Goal: Check status: Check status

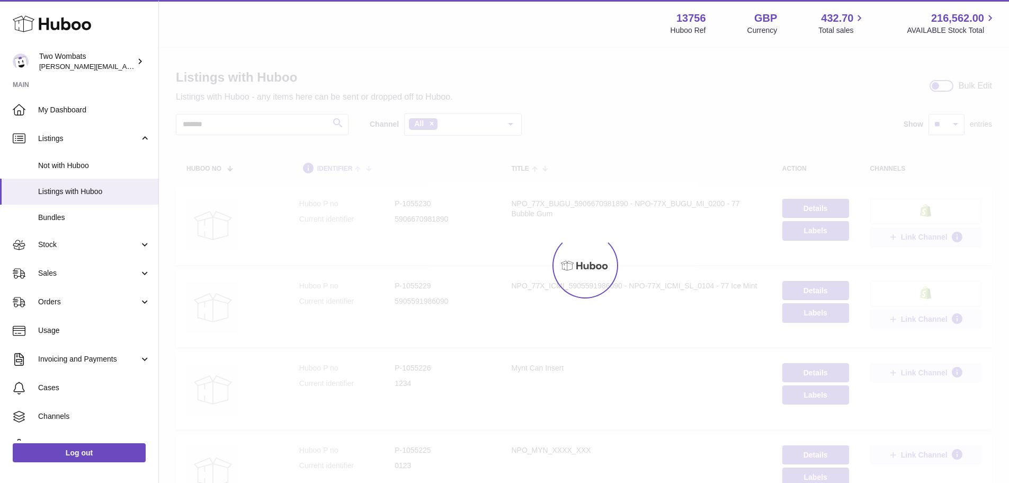
type input "*******"
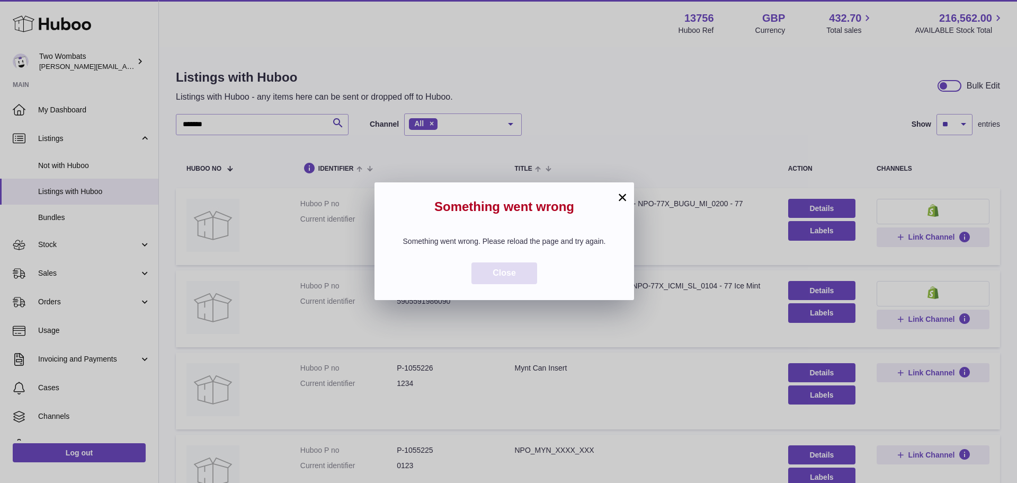
click at [506, 266] on button "Close" at bounding box center [505, 273] width 66 height 22
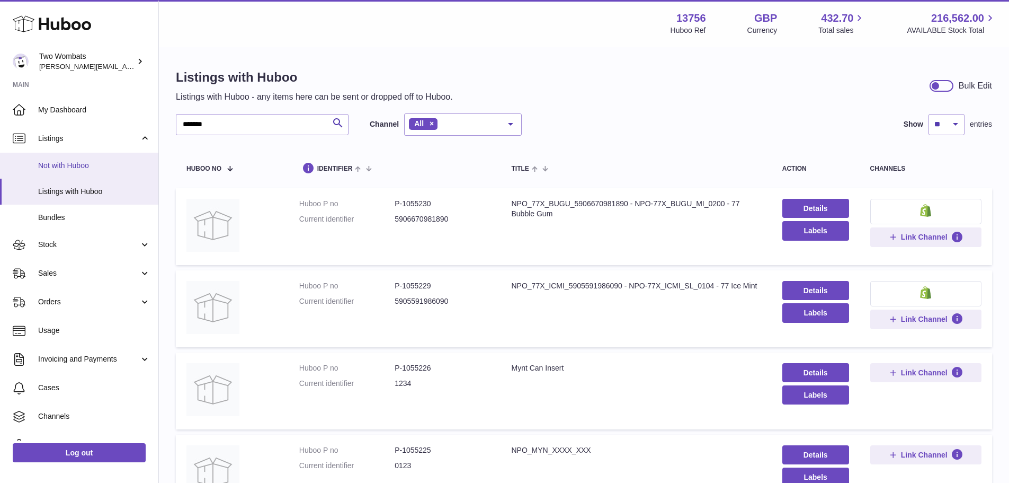
drag, startPoint x: 37, startPoint y: 164, endPoint x: 43, endPoint y: 177, distance: 14.5
click at [37, 164] on link "Not with Huboo" at bounding box center [79, 166] width 158 height 26
click at [46, 180] on link "Listings with Huboo" at bounding box center [79, 192] width 158 height 26
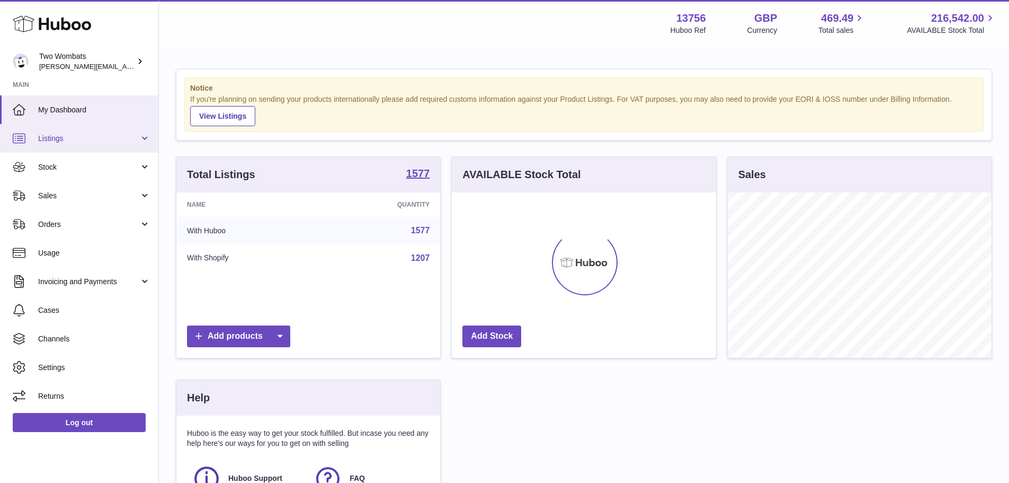
scroll to position [165, 264]
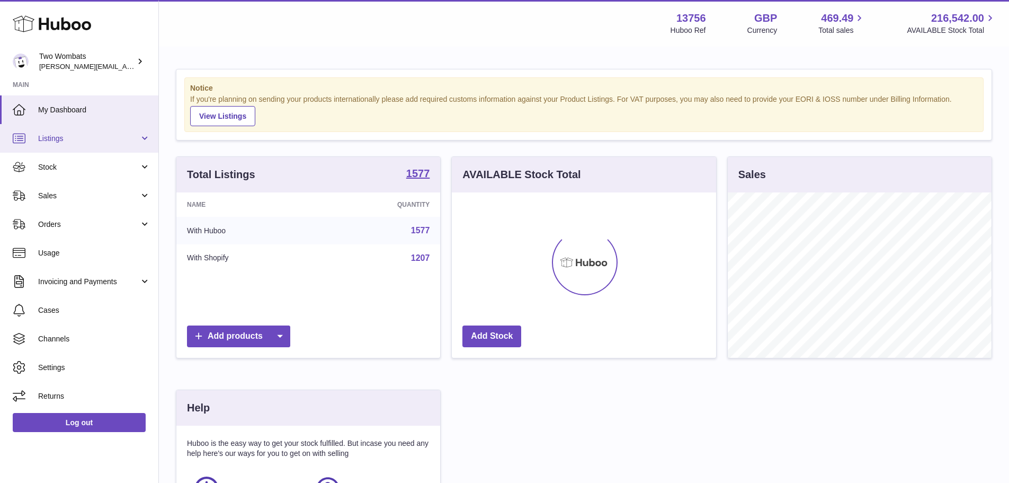
click at [78, 139] on span "Listings" at bounding box center [88, 139] width 101 height 10
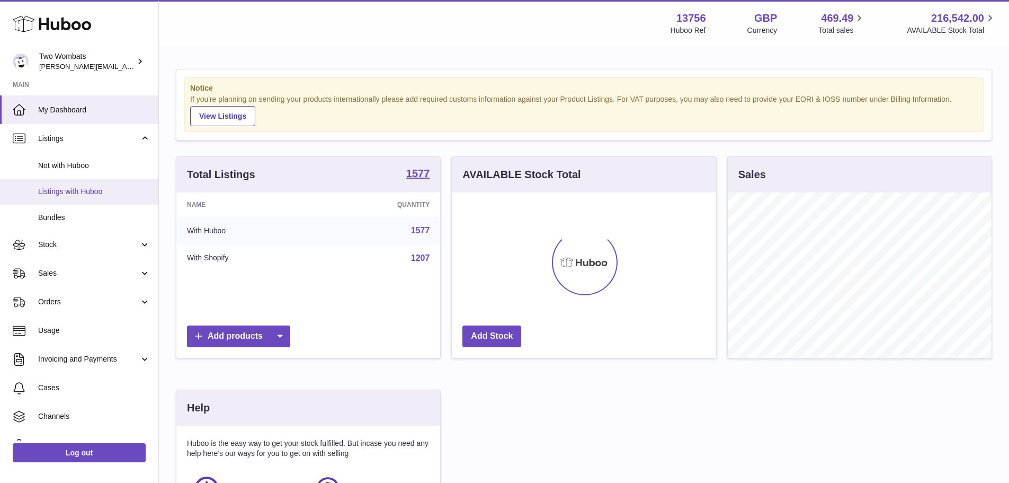
click at [70, 188] on span "Listings with Huboo" at bounding box center [94, 192] width 112 height 10
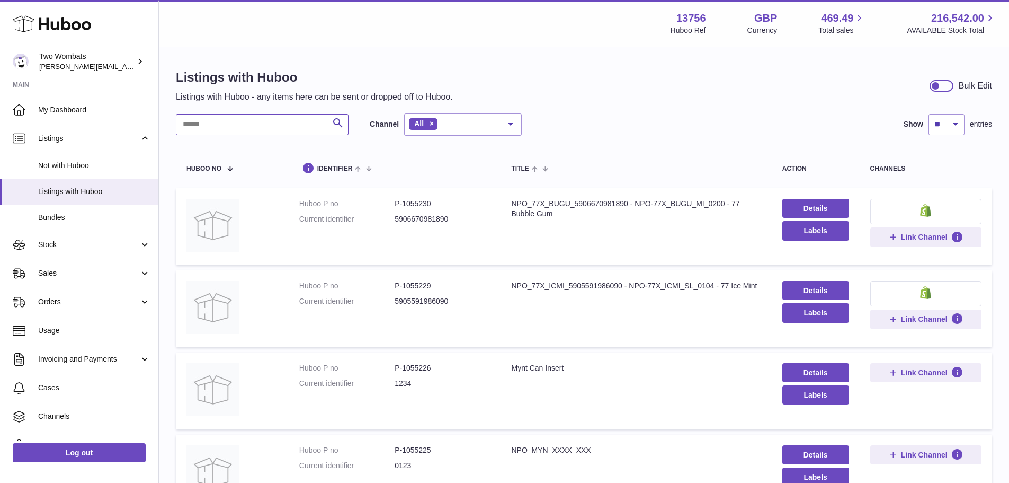
click at [273, 119] on input "text" at bounding box center [262, 124] width 173 height 21
paste input "*******"
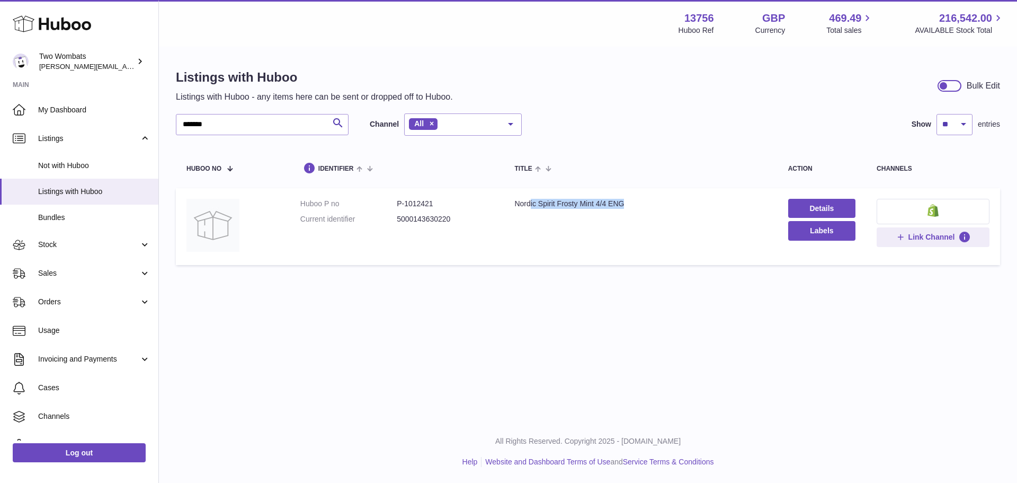
drag, startPoint x: 529, startPoint y: 200, endPoint x: 648, endPoint y: 219, distance: 120.1
click at [648, 219] on td "Title Nordic Spirit Frosty Mint 4/4 ENG" at bounding box center [640, 226] width 273 height 77
click at [262, 126] on input "*******" at bounding box center [262, 124] width 173 height 21
paste input "text"
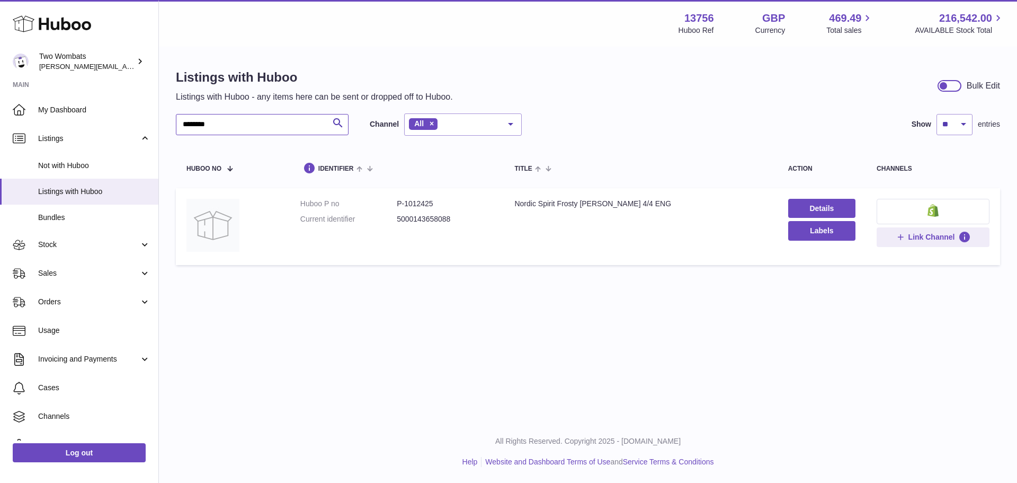
type input "*******"
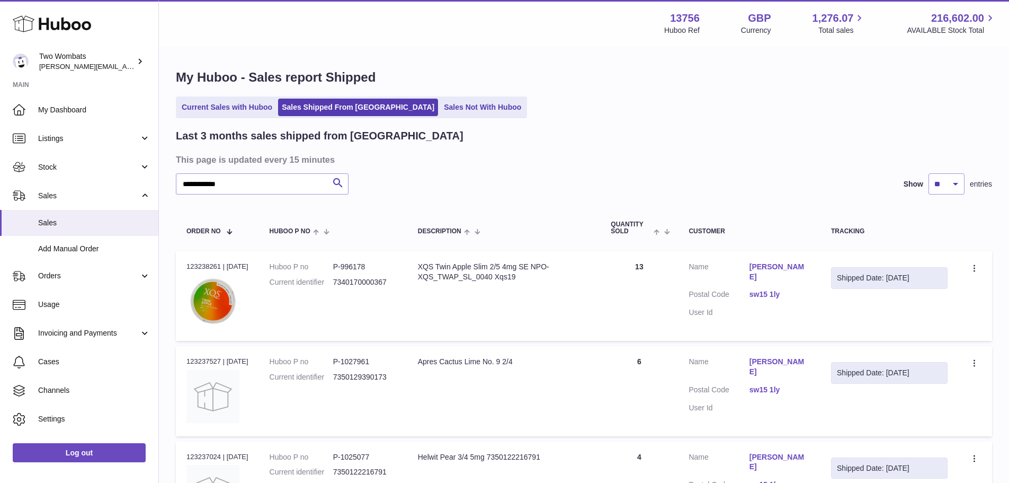
select select "**"
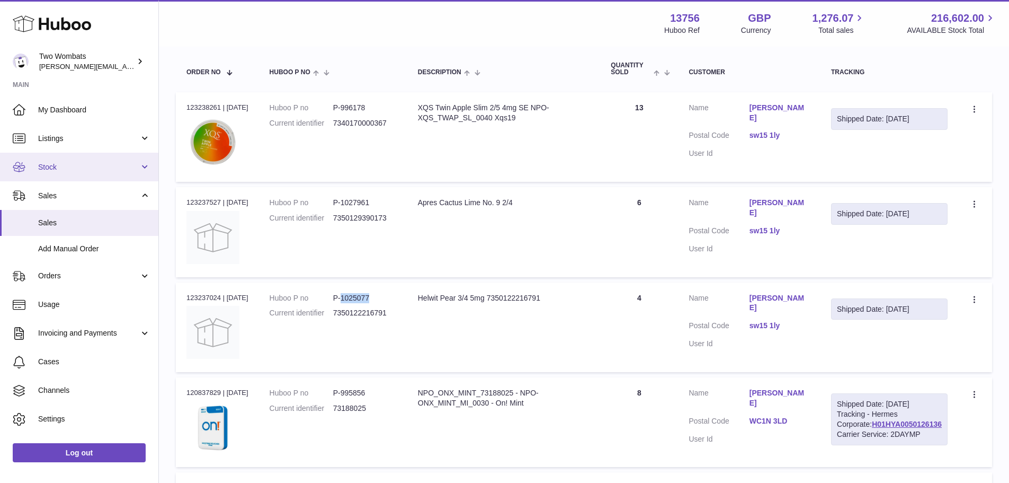
click at [59, 171] on span "Stock" at bounding box center [88, 167] width 101 height 10
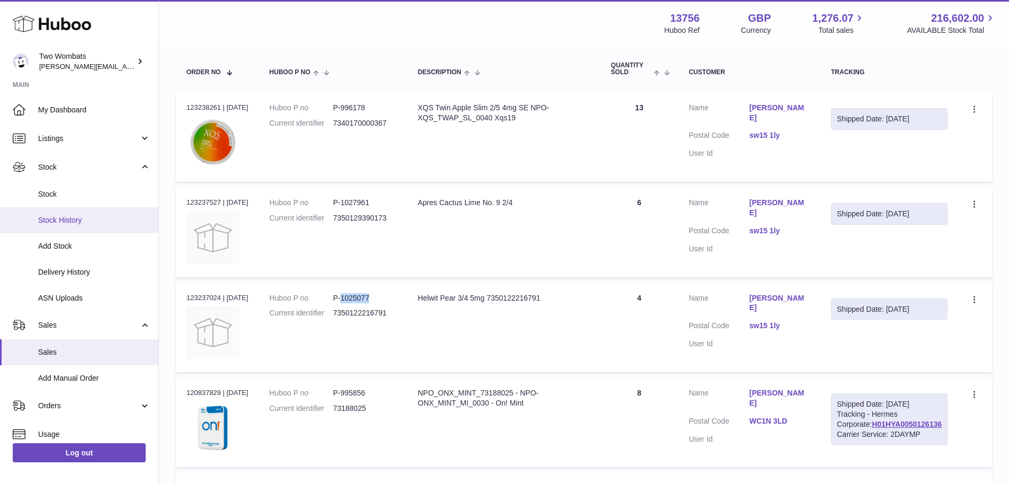
click at [74, 215] on span "Stock History" at bounding box center [94, 220] width 112 height 10
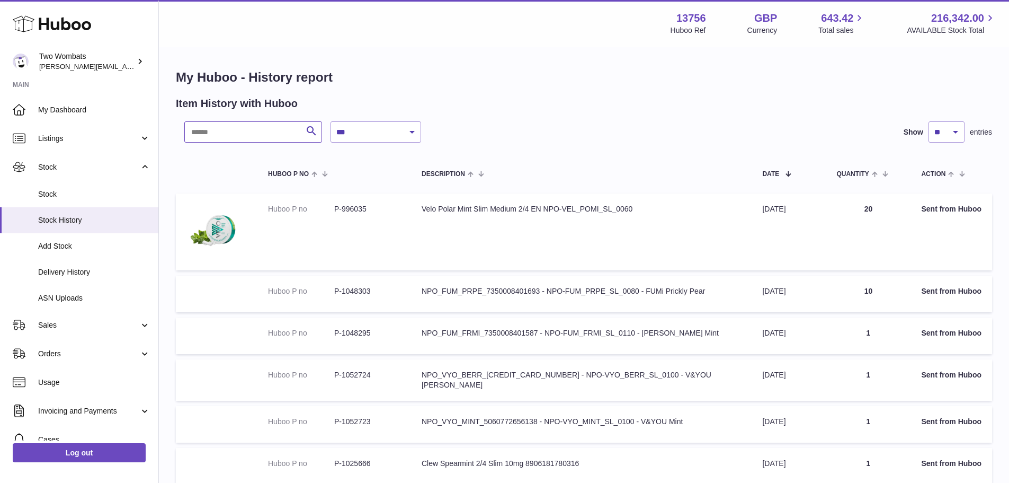
click at [281, 131] on input "text" at bounding box center [253, 131] width 138 height 21
paste input "**********"
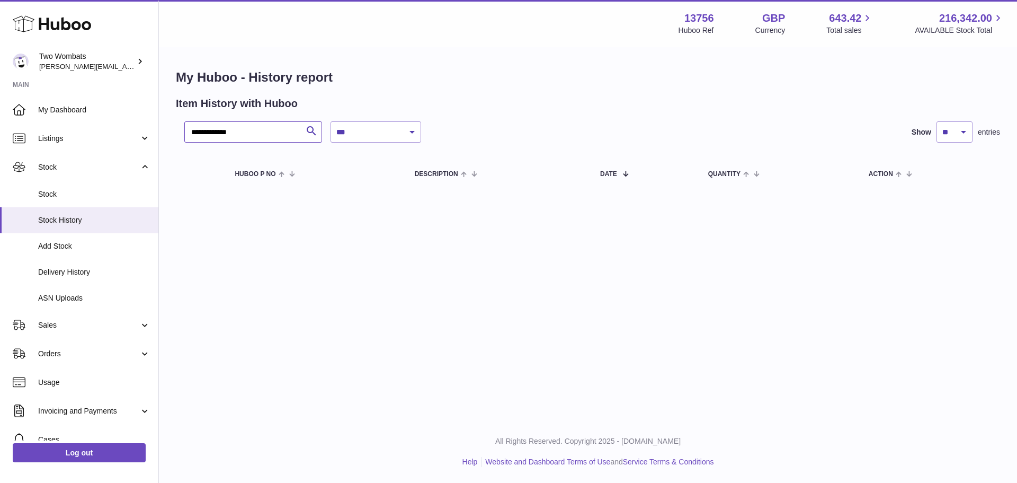
type input "**********"
click at [369, 130] on select "**********" at bounding box center [376, 131] width 91 height 21
click at [331, 121] on select "**********" at bounding box center [376, 131] width 91 height 21
click at [386, 132] on select "**********" at bounding box center [376, 131] width 91 height 21
select select "*"
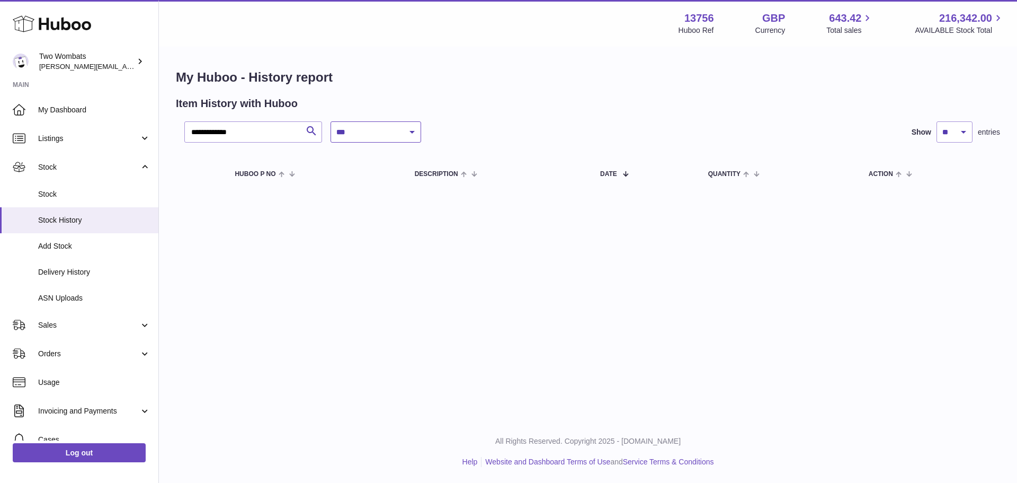
click at [331, 121] on select "**********" at bounding box center [376, 131] width 91 height 21
click at [284, 132] on input "**********" at bounding box center [253, 131] width 138 height 21
paste input "text"
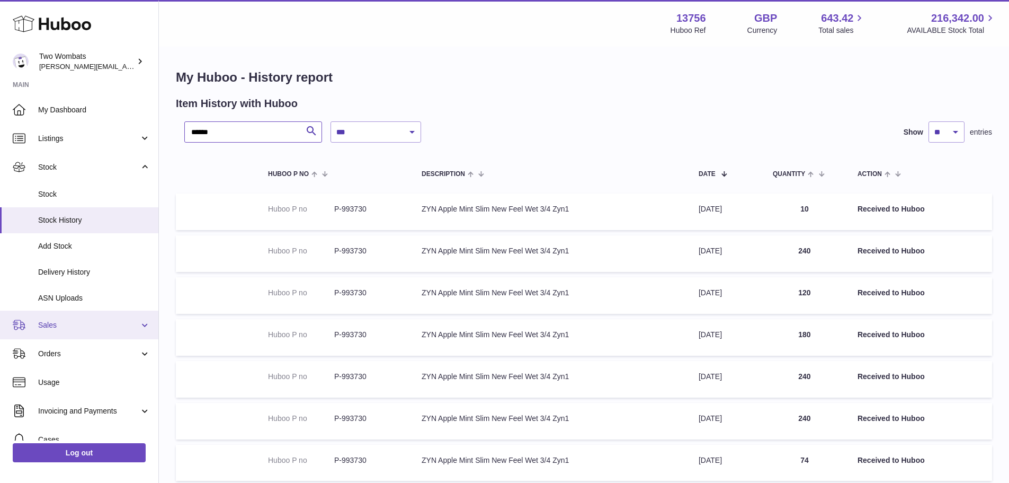
type input "******"
click at [77, 326] on span "Sales" at bounding box center [88, 325] width 101 height 10
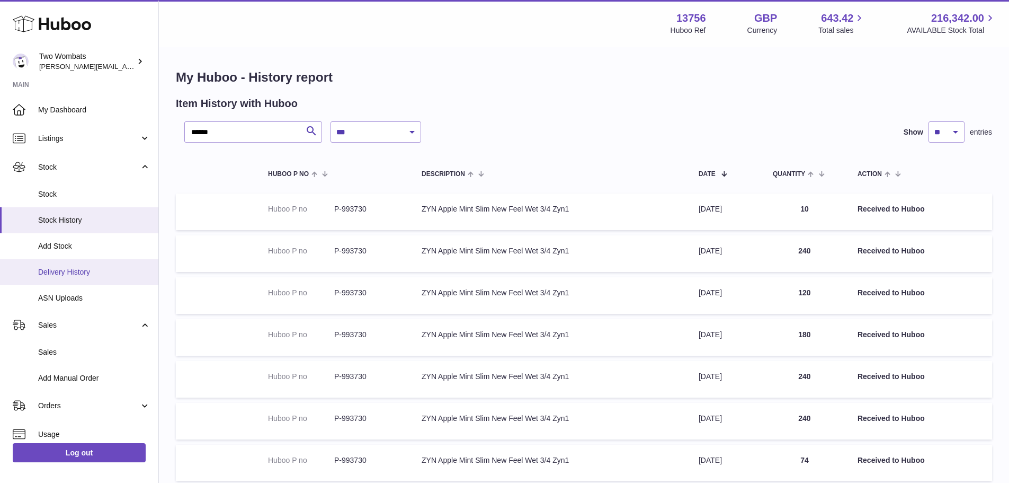
click at [89, 276] on span "Delivery History" at bounding box center [94, 272] width 112 height 10
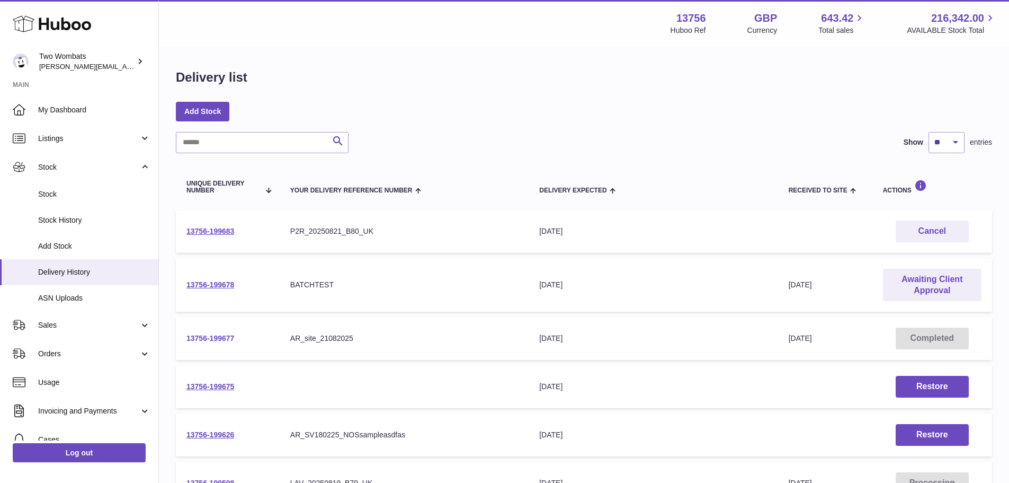
click at [223, 339] on link "13756-199677" at bounding box center [211, 338] width 48 height 8
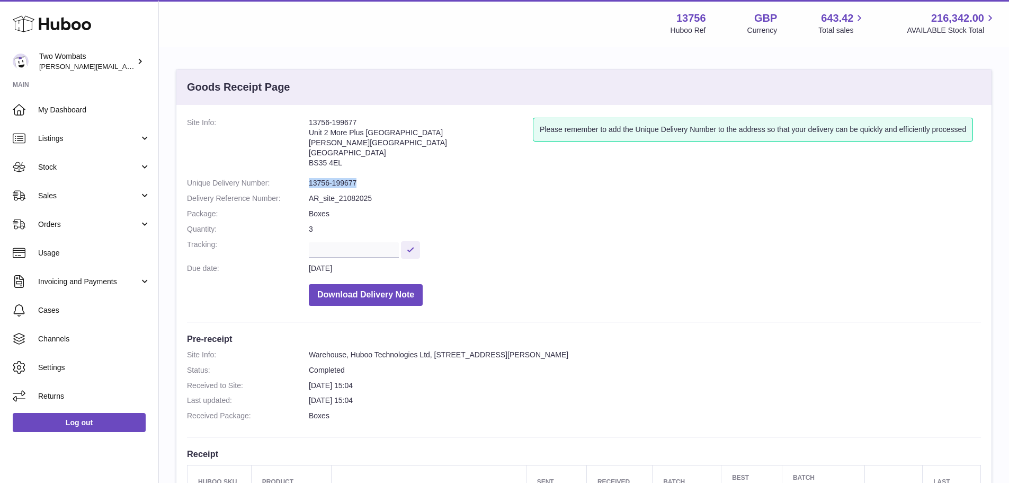
drag, startPoint x: 308, startPoint y: 183, endPoint x: 402, endPoint y: 189, distance: 94.5
click at [402, 189] on dl "Site Info: 13756-199677 Unit 2 More Plus Central Park Hudson Ave Severn Beach B…" at bounding box center [584, 214] width 794 height 193
click at [403, 189] on dl "Site Info: 13756-199677 Unit 2 More Plus Central Park Hudson Ave Severn Beach B…" at bounding box center [584, 214] width 794 height 193
drag, startPoint x: 305, startPoint y: 199, endPoint x: 413, endPoint y: 201, distance: 108.1
click at [413, 201] on dl "Site Info: 13756-199677 Unit 2 More Plus Central Park Hudson Ave Severn Beach B…" at bounding box center [584, 214] width 794 height 193
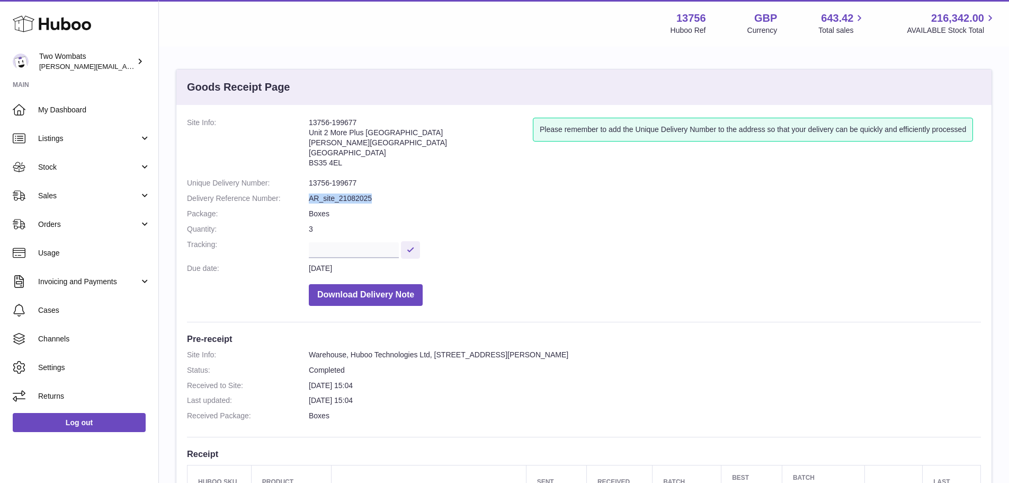
click at [413, 201] on dd "AR_site_21082025" at bounding box center [645, 198] width 672 height 10
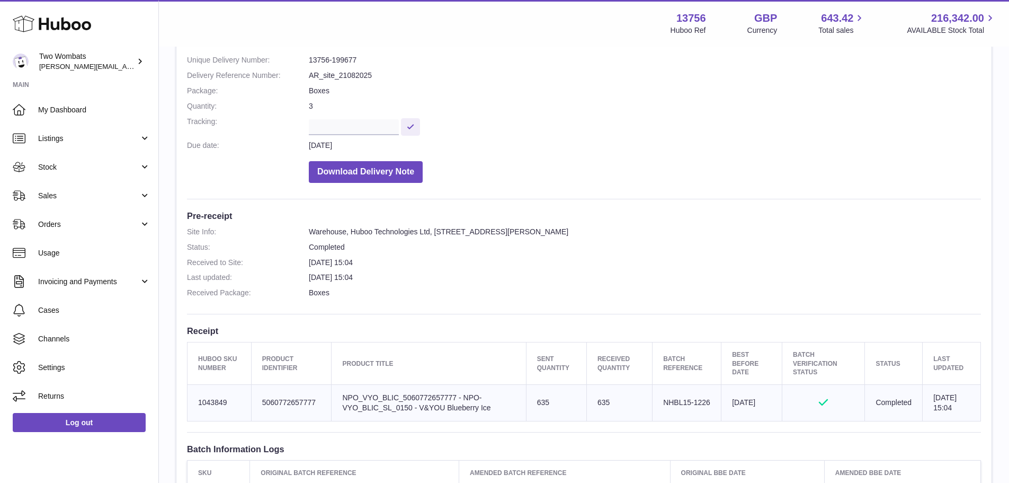
scroll to position [212, 0]
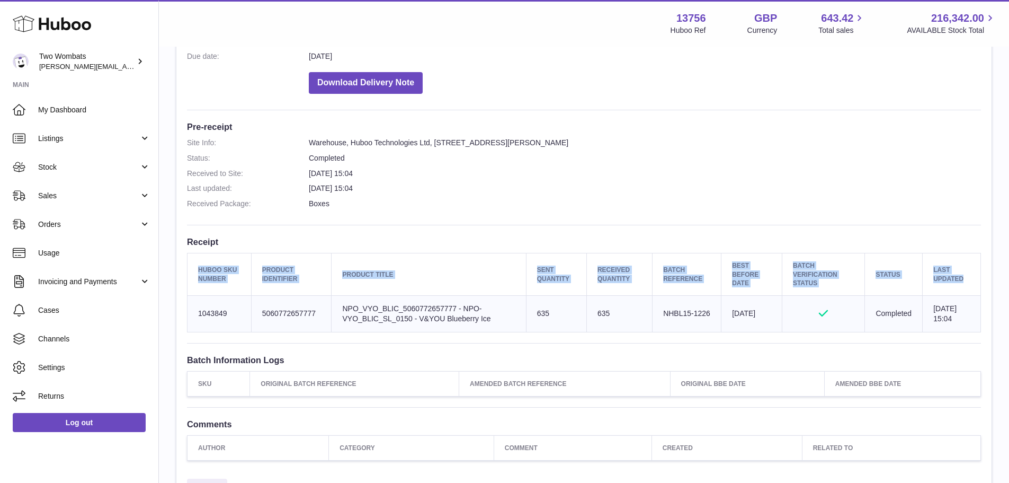
drag, startPoint x: 181, startPoint y: 315, endPoint x: 191, endPoint y: 315, distance: 10.1
click at [191, 315] on div "Site Info: 13756-199677 Unit 2 More Plus Central Park Hudson Ave Severn Beach B…" at bounding box center [584, 183] width 816 height 580
click at [197, 309] on td "Huboo SKU Number 1043849" at bounding box center [220, 313] width 64 height 37
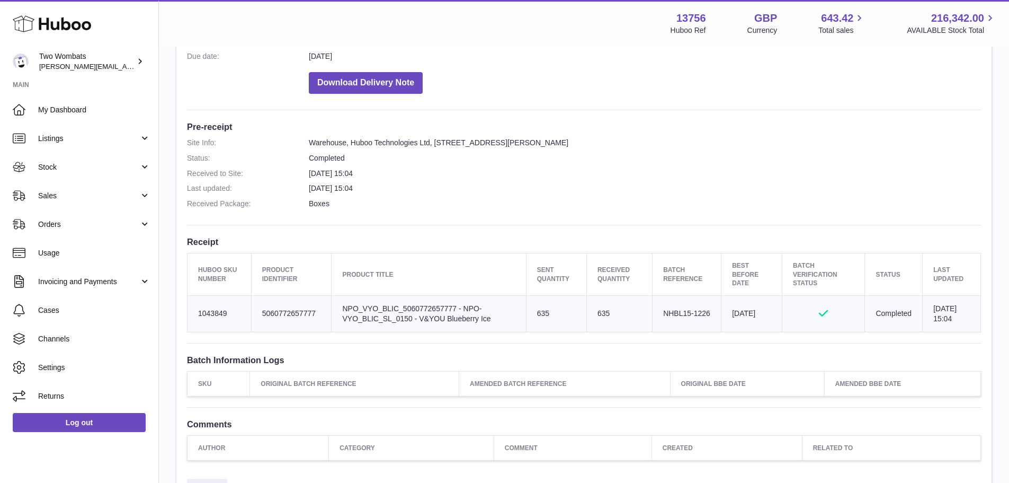
drag, startPoint x: 198, startPoint y: 314, endPoint x: 228, endPoint y: 313, distance: 30.2
click at [228, 313] on td "Huboo SKU Number 1043849" at bounding box center [220, 313] width 64 height 37
copy td "1043849"
click at [94, 171] on link "Stock" at bounding box center [79, 167] width 158 height 29
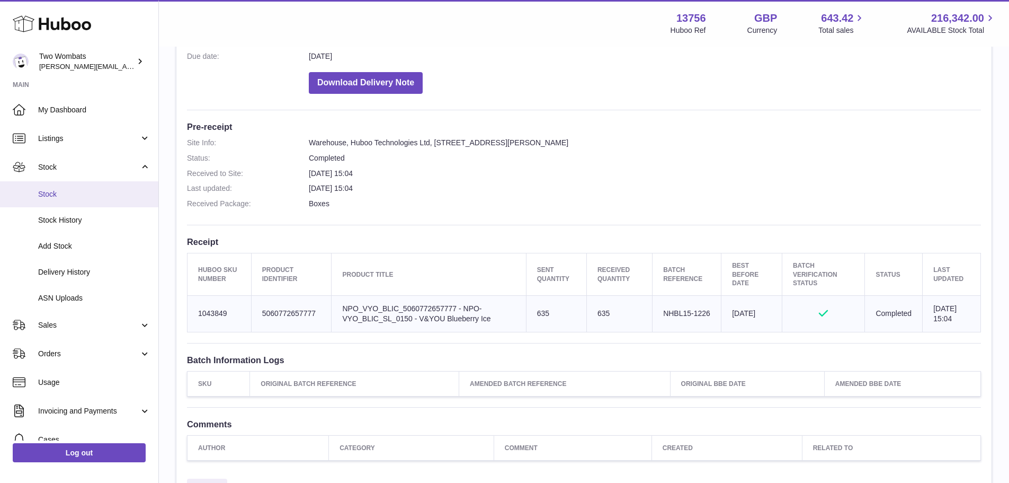
click at [96, 199] on link "Stock" at bounding box center [79, 194] width 158 height 26
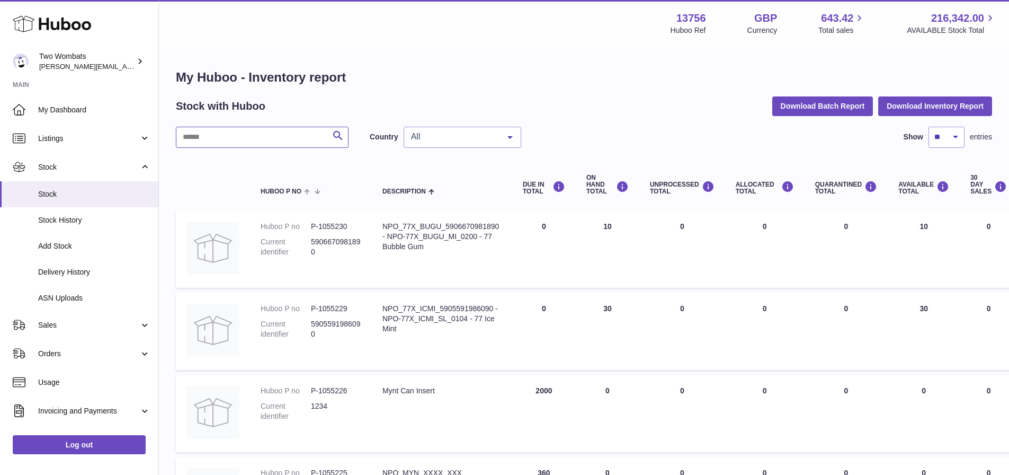
click at [277, 137] on input "text" at bounding box center [262, 137] width 173 height 21
paste input "*******"
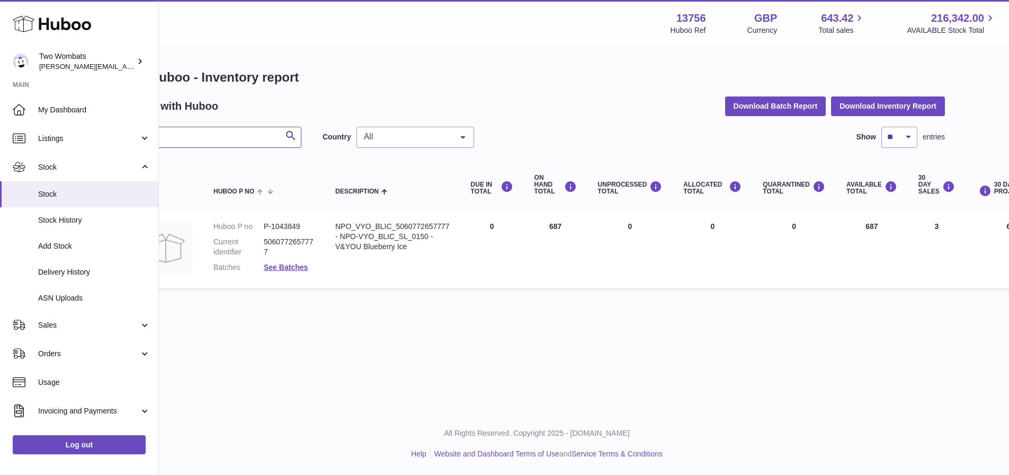
scroll to position [0, 1]
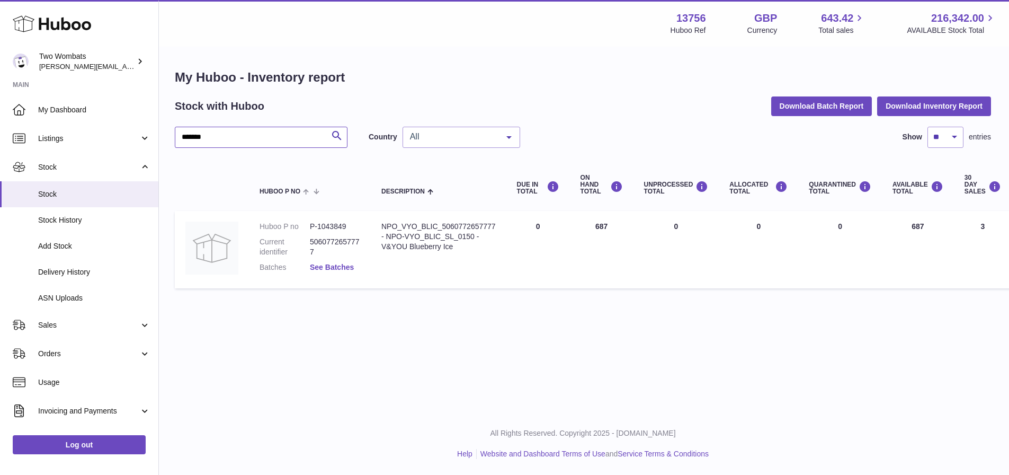
type input "*******"
click at [334, 271] on link "See Batches" at bounding box center [332, 267] width 44 height 8
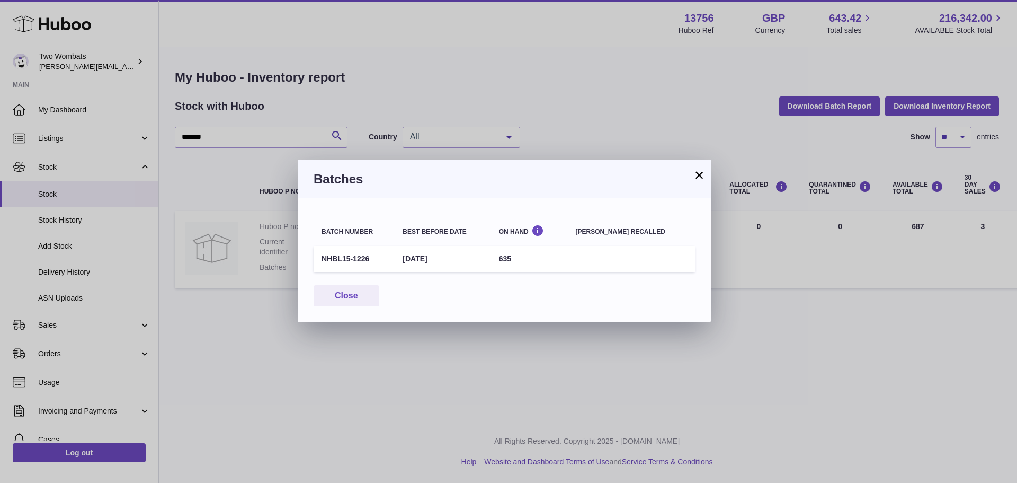
drag, startPoint x: 413, startPoint y: 260, endPoint x: 480, endPoint y: 259, distance: 66.2
click at [480, 259] on td "1st May 2026" at bounding box center [443, 259] width 96 height 26
drag, startPoint x: 515, startPoint y: 260, endPoint x: 534, endPoint y: 262, distance: 19.7
click at [534, 262] on td "635" at bounding box center [529, 259] width 77 height 26
click at [565, 253] on td "635" at bounding box center [529, 259] width 77 height 26
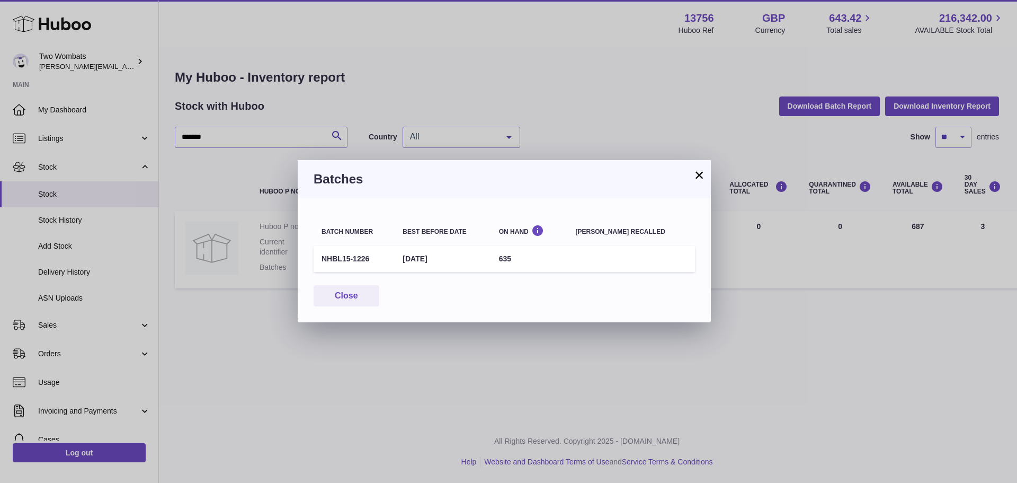
click at [696, 175] on button "×" at bounding box center [699, 175] width 13 height 13
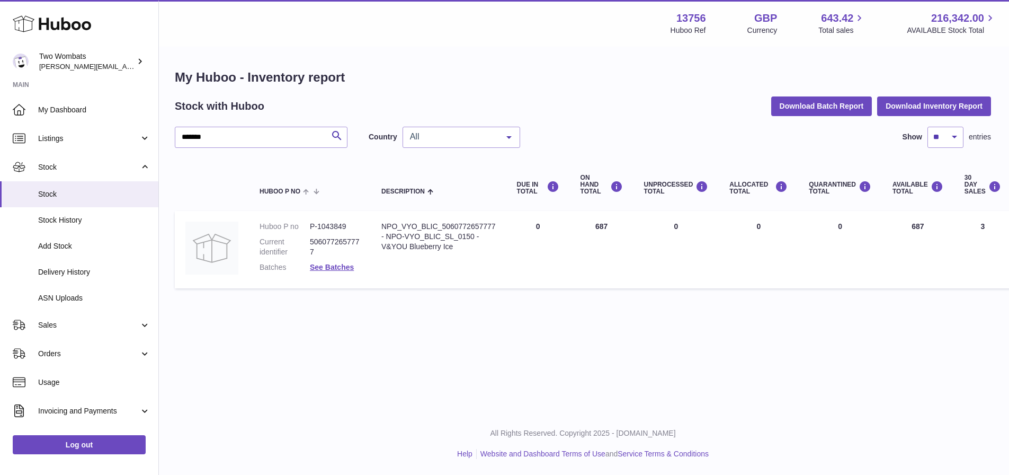
drag, startPoint x: 599, startPoint y: 226, endPoint x: 614, endPoint y: 227, distance: 15.4
click at [614, 227] on td "ON HAND Total 687" at bounding box center [602, 249] width 64 height 77
drag, startPoint x: 586, startPoint y: 226, endPoint x: 627, endPoint y: 222, distance: 41.5
click at [627, 222] on td "ON HAND Total 687" at bounding box center [602, 249] width 64 height 77
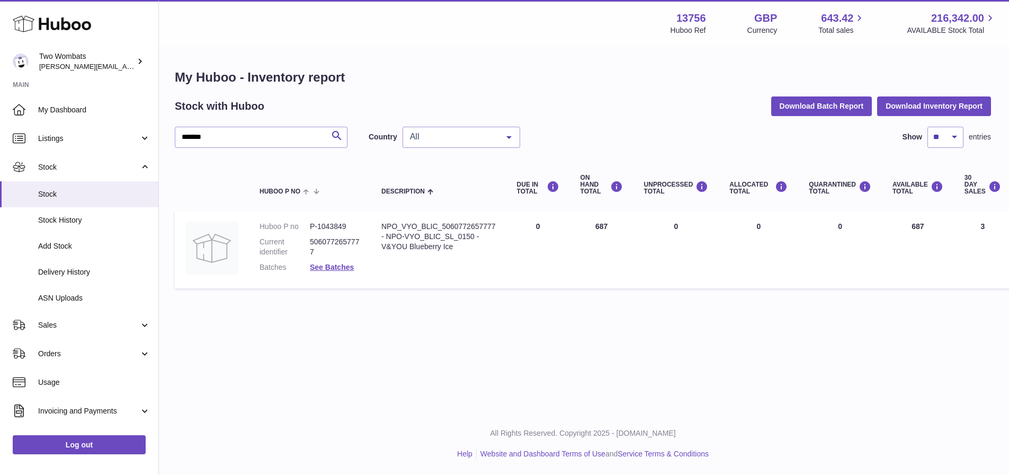
click at [627, 224] on td "ON HAND Total 687" at bounding box center [602, 249] width 64 height 77
click at [75, 276] on span "Delivery History" at bounding box center [94, 272] width 112 height 10
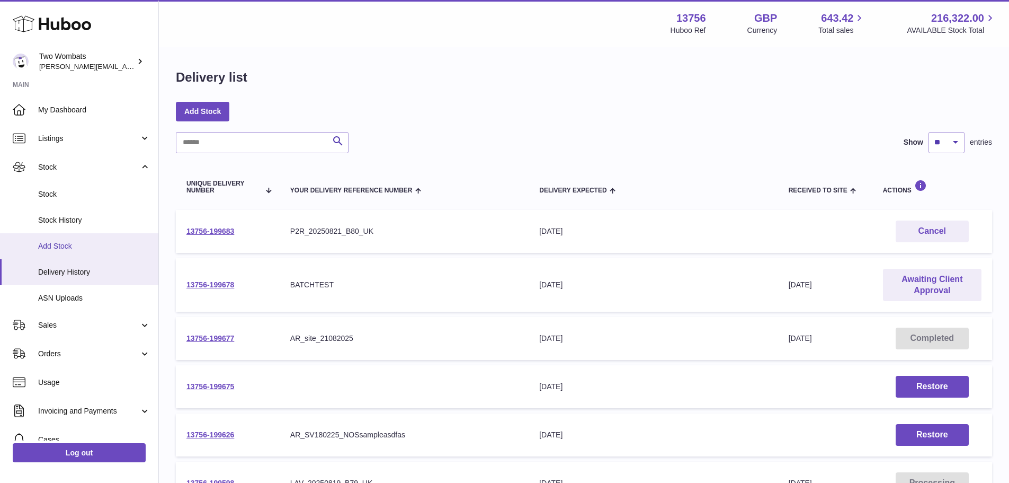
click at [62, 241] on span "Add Stock" at bounding box center [94, 246] width 112 height 10
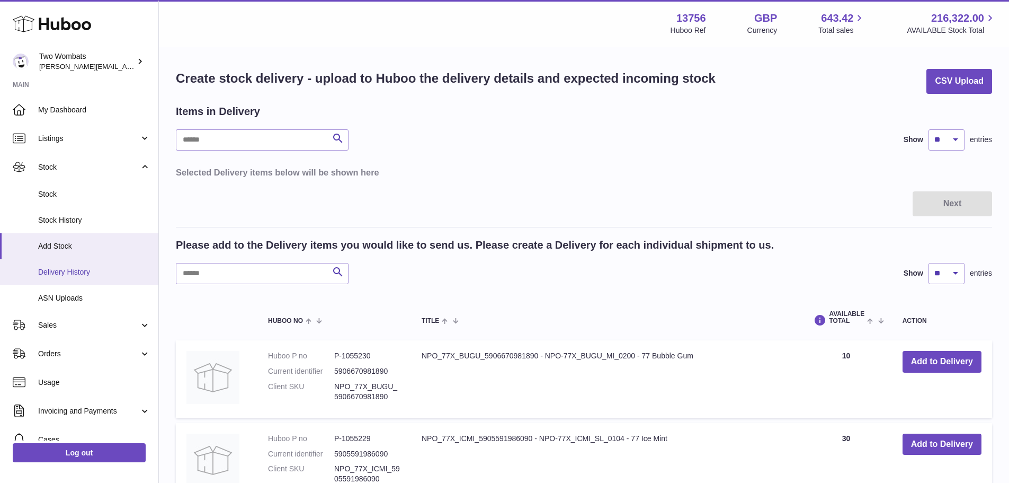
click at [67, 271] on span "Delivery History" at bounding box center [94, 272] width 112 height 10
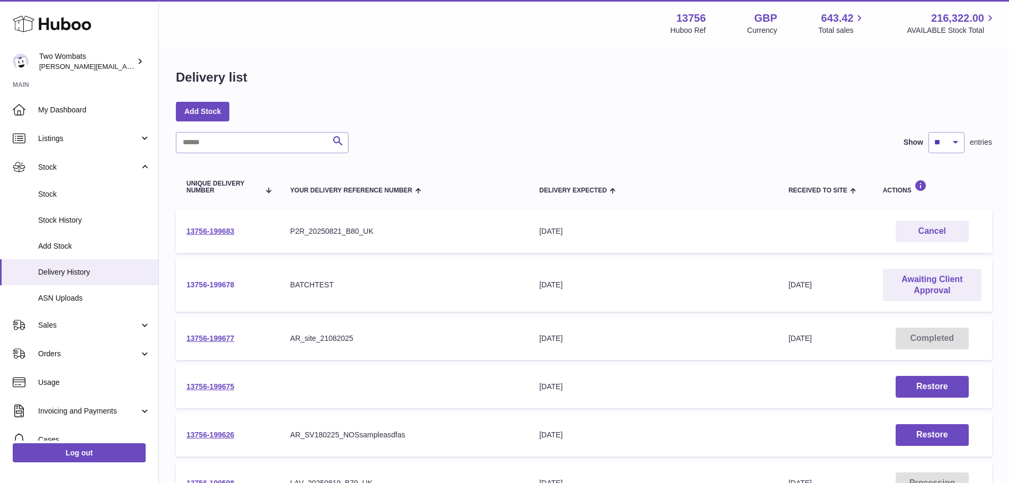
click at [224, 286] on link "13756-199678" at bounding box center [211, 284] width 48 height 8
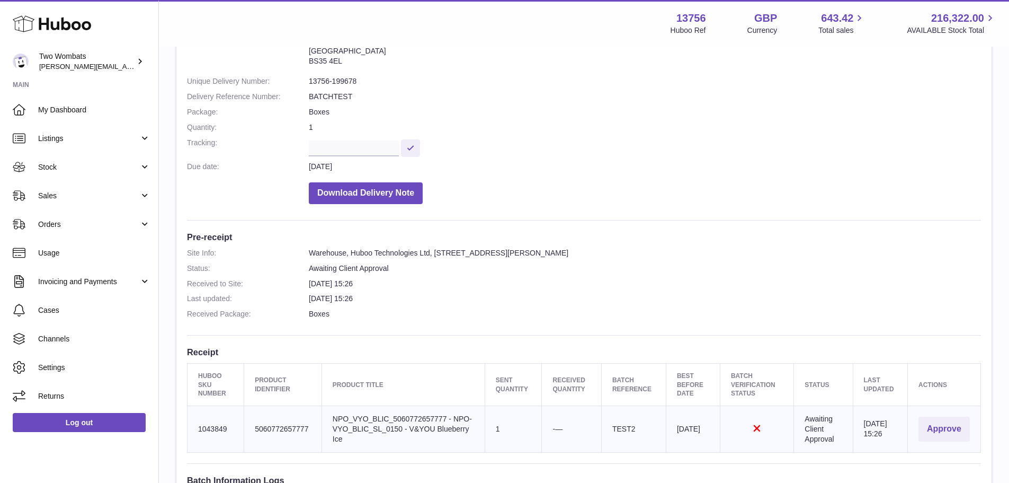
scroll to position [212, 0]
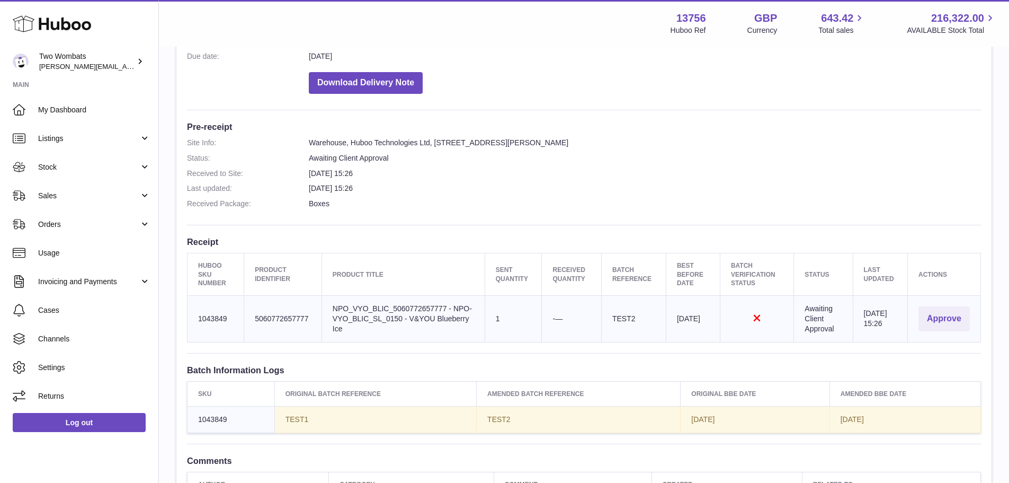
drag, startPoint x: 402, startPoint y: 334, endPoint x: 324, endPoint y: 307, distance: 82.5
click at [327, 313] on td "Product title NPO_VYO_BLIC_5060772657777 - NPO-VYO_BLIC_SL_0150 - V&YOU Blueber…" at bounding box center [403, 318] width 163 height 47
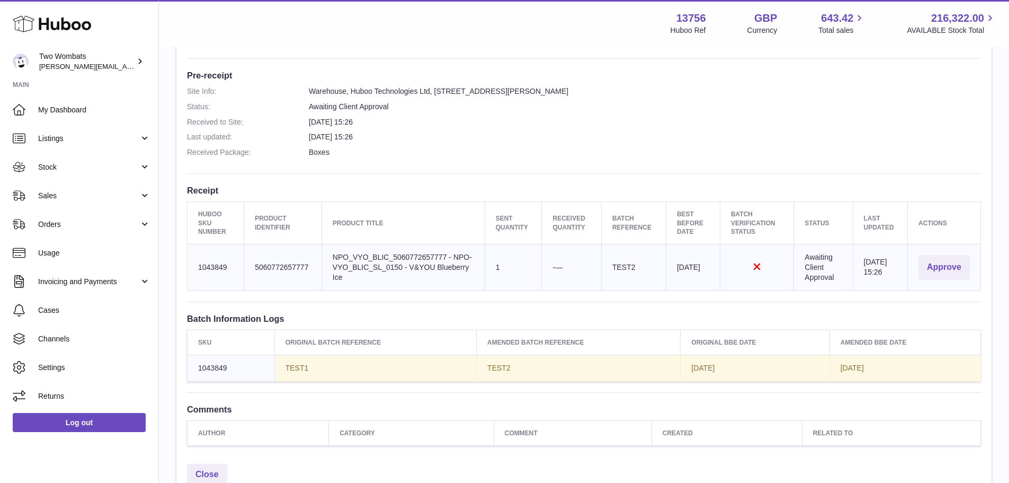
scroll to position [265, 0]
click at [943, 270] on button "Approve" at bounding box center [944, 265] width 51 height 25
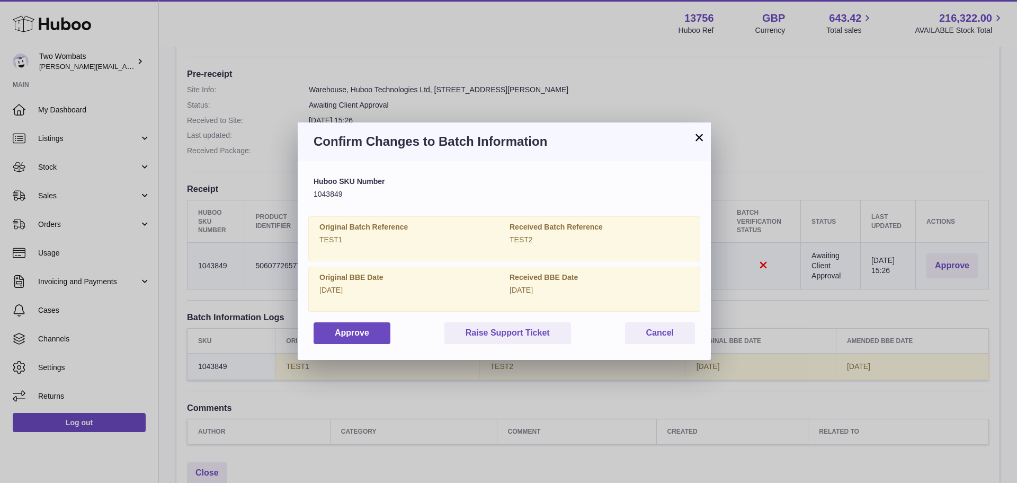
click at [694, 139] on button "×" at bounding box center [699, 137] width 13 height 13
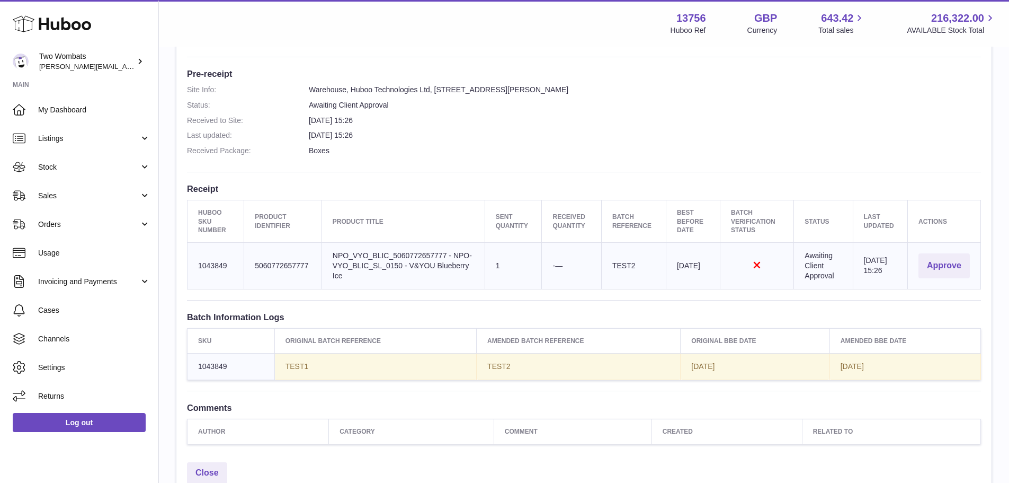
click at [718, 163] on div "Site Info: 13756-199678 Unit 2 More Plus [STREET_ADDRESS][PERSON_NAME] Please r…" at bounding box center [584, 148] width 816 height 617
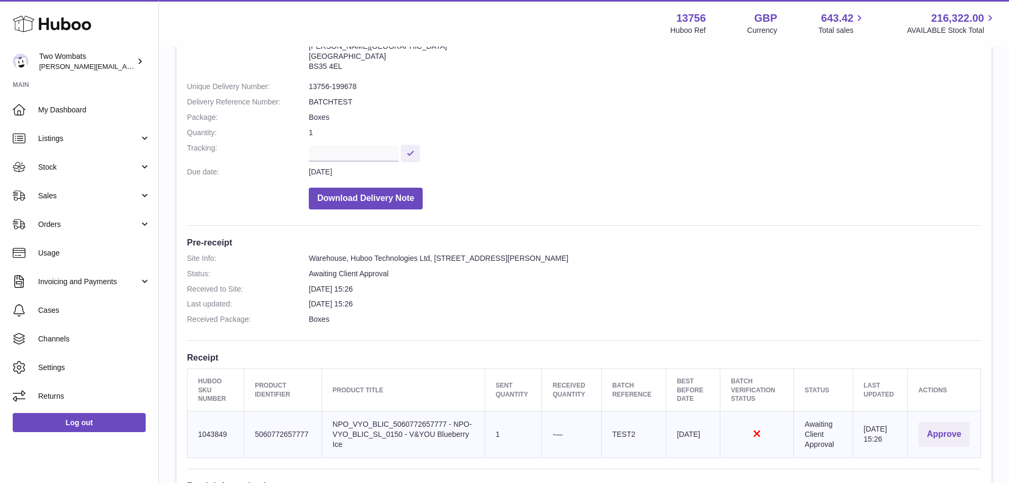
scroll to position [0, 0]
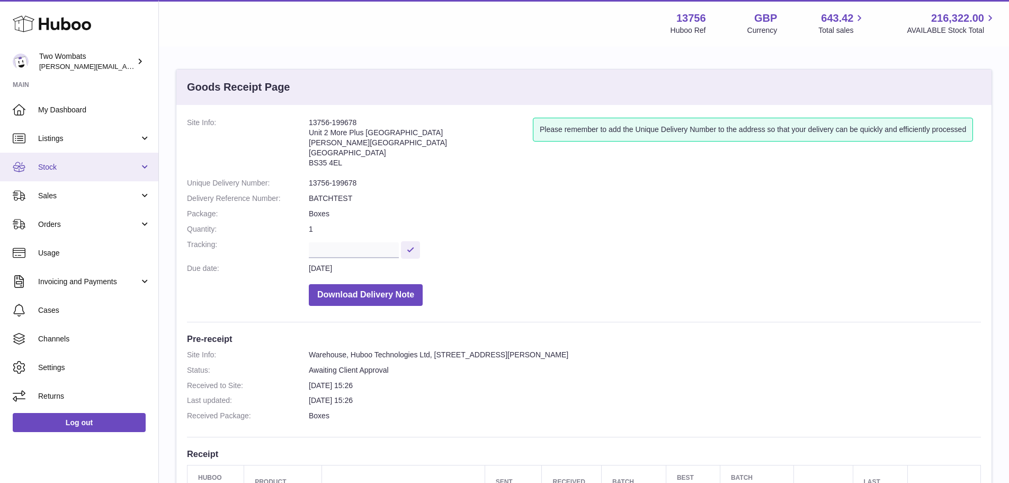
click at [113, 160] on link "Stock" at bounding box center [79, 167] width 158 height 29
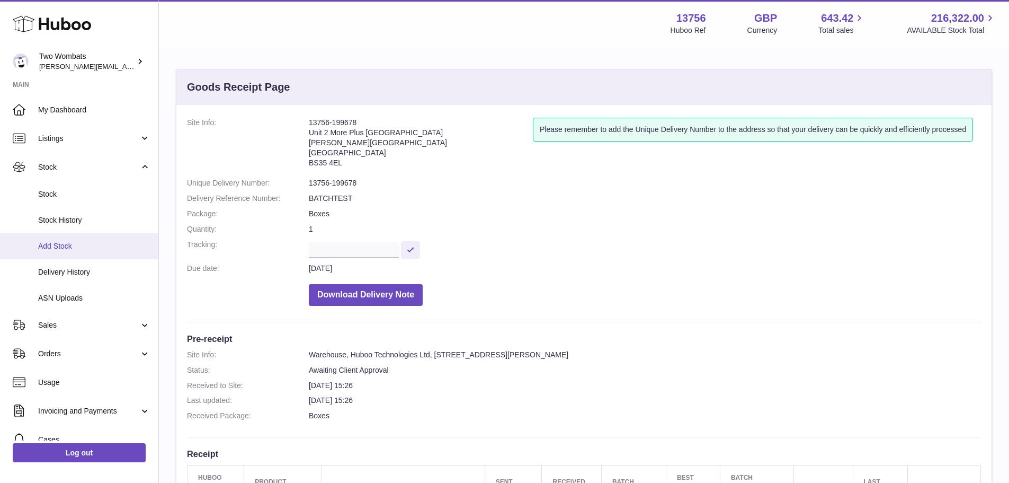
click at [109, 252] on link "Add Stock" at bounding box center [79, 246] width 158 height 26
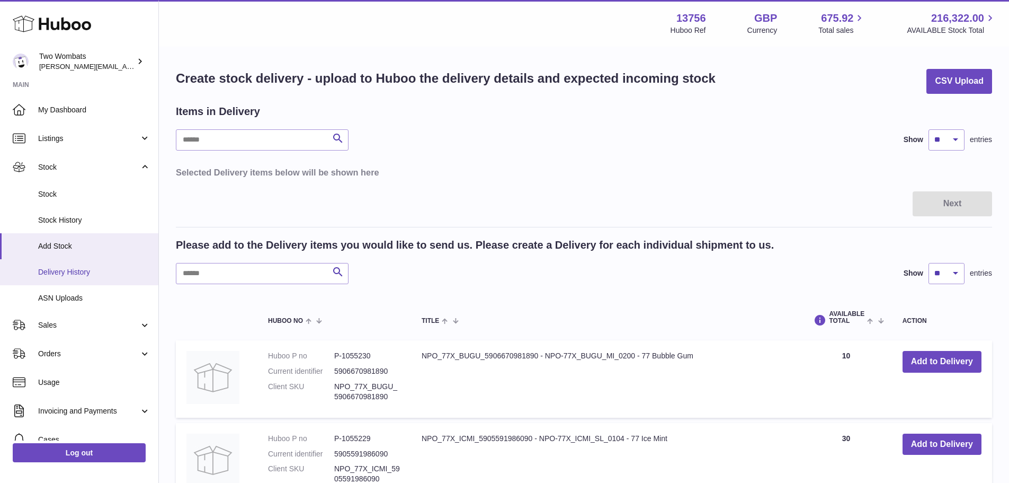
click at [70, 263] on link "Delivery History" at bounding box center [79, 272] width 158 height 26
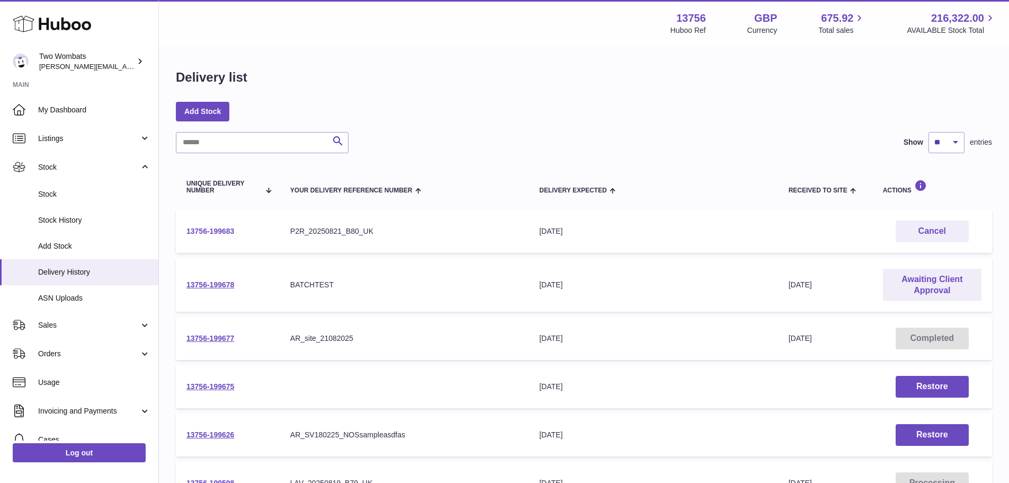
click at [221, 233] on link "13756-199683" at bounding box center [211, 231] width 48 height 8
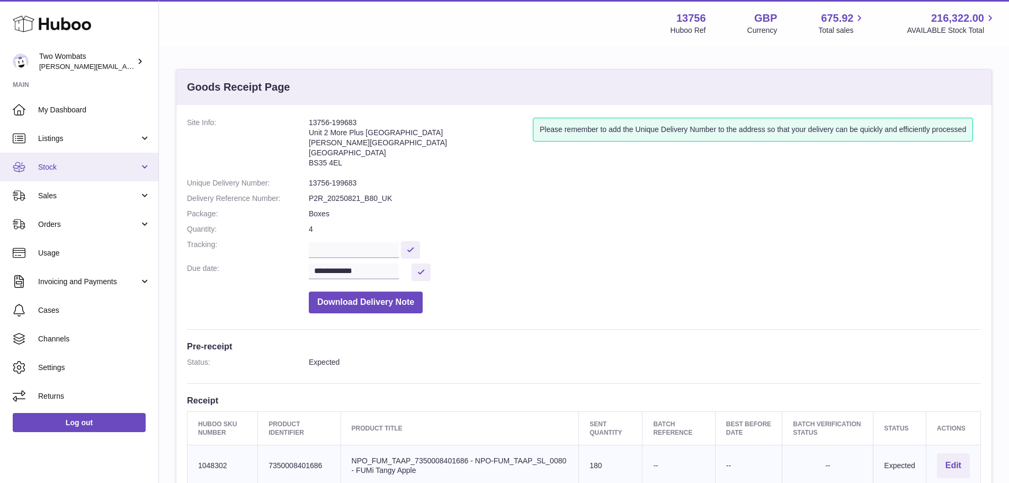
click at [86, 166] on span "Stock" at bounding box center [88, 167] width 101 height 10
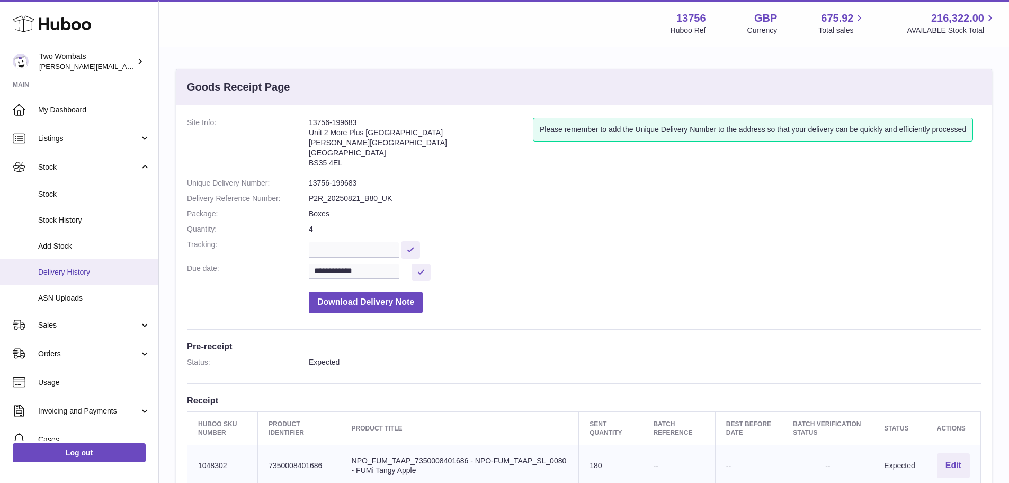
click at [93, 278] on link "Delivery History" at bounding box center [79, 272] width 158 height 26
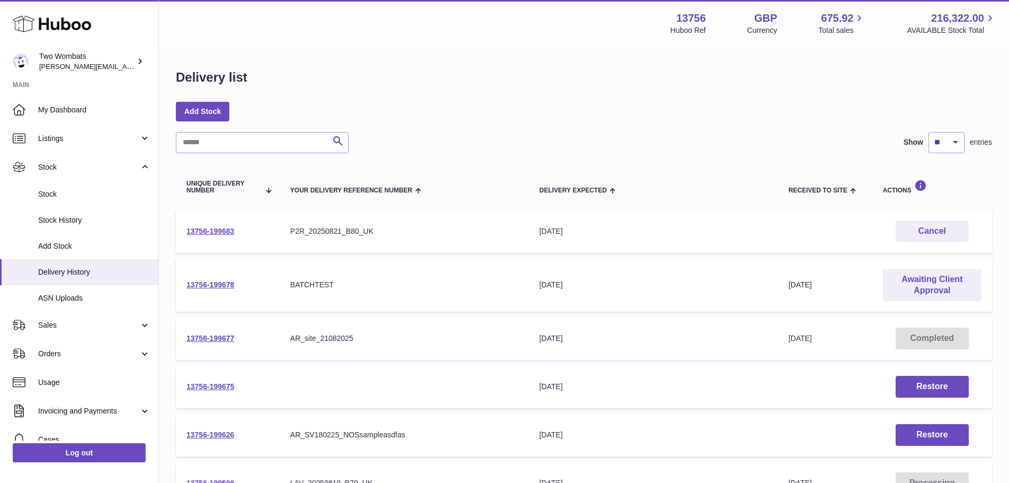
click at [919, 258] on td "Awaiting Client Approval" at bounding box center [933, 285] width 120 height 54
click at [920, 274] on link "Awaiting Client Approval" at bounding box center [932, 285] width 99 height 33
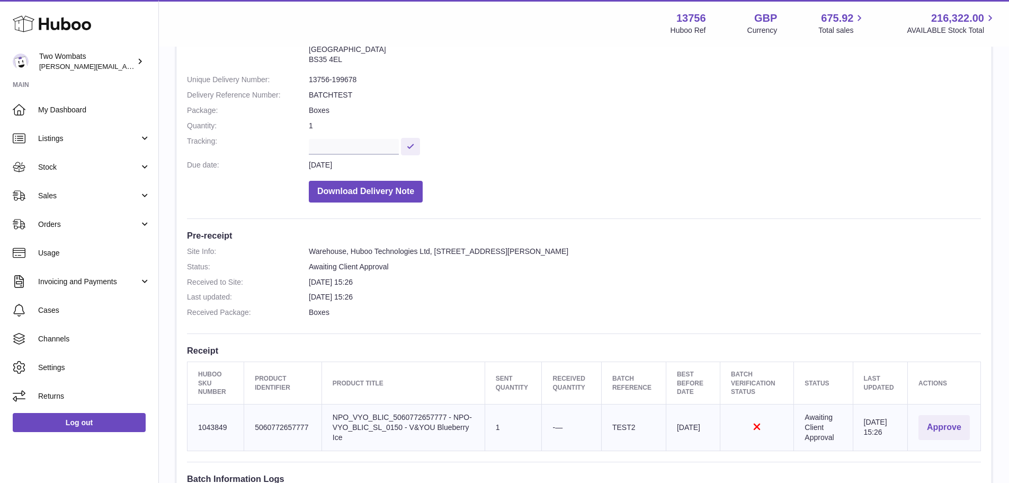
scroll to position [212, 0]
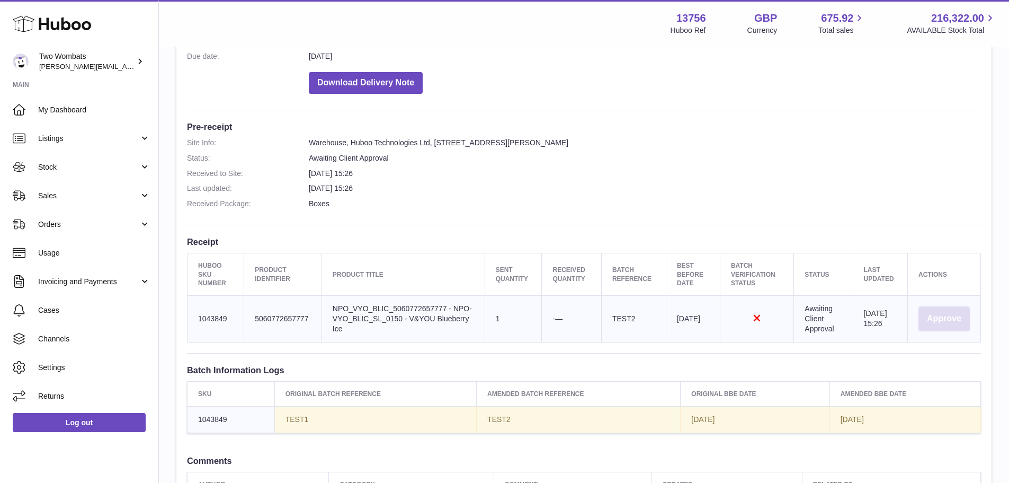
click at [949, 324] on button "Approve" at bounding box center [944, 318] width 51 height 25
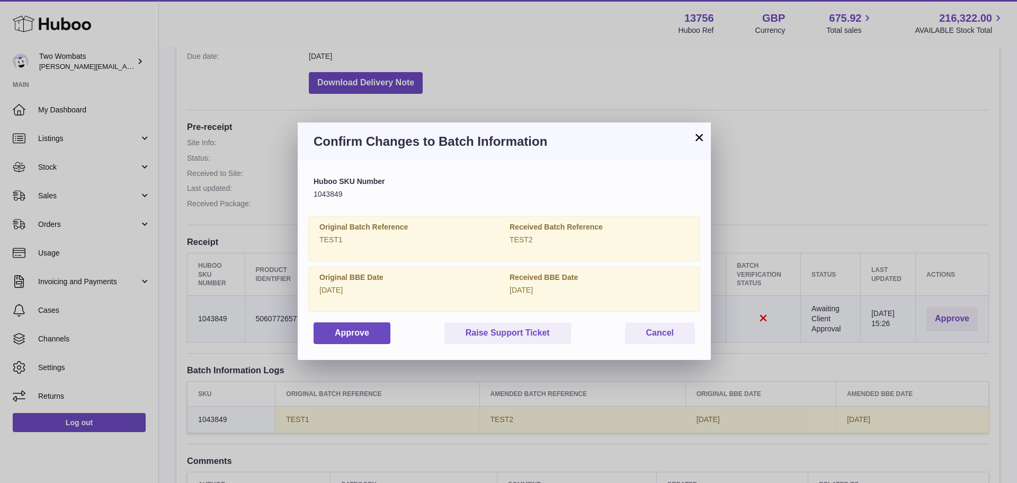
click at [696, 139] on button "×" at bounding box center [699, 137] width 13 height 13
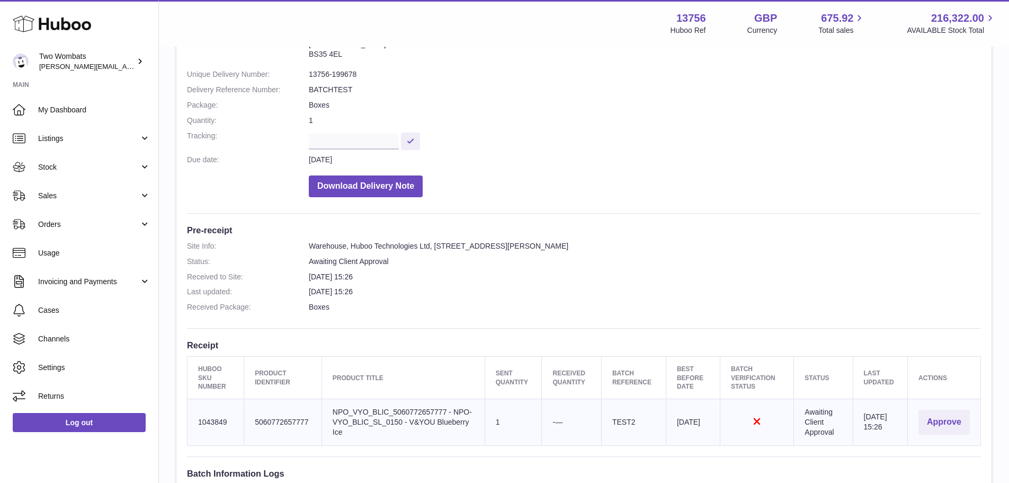
scroll to position [0, 0]
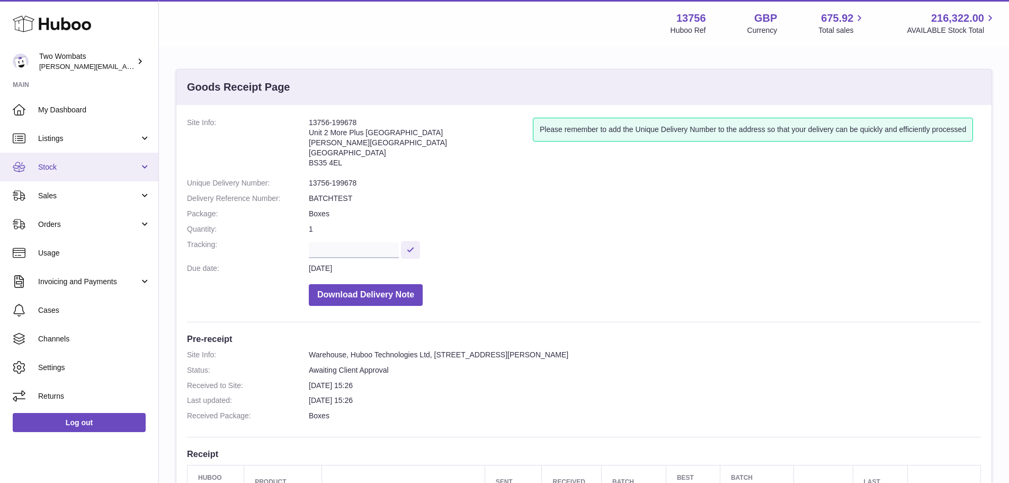
click at [95, 160] on link "Stock" at bounding box center [79, 167] width 158 height 29
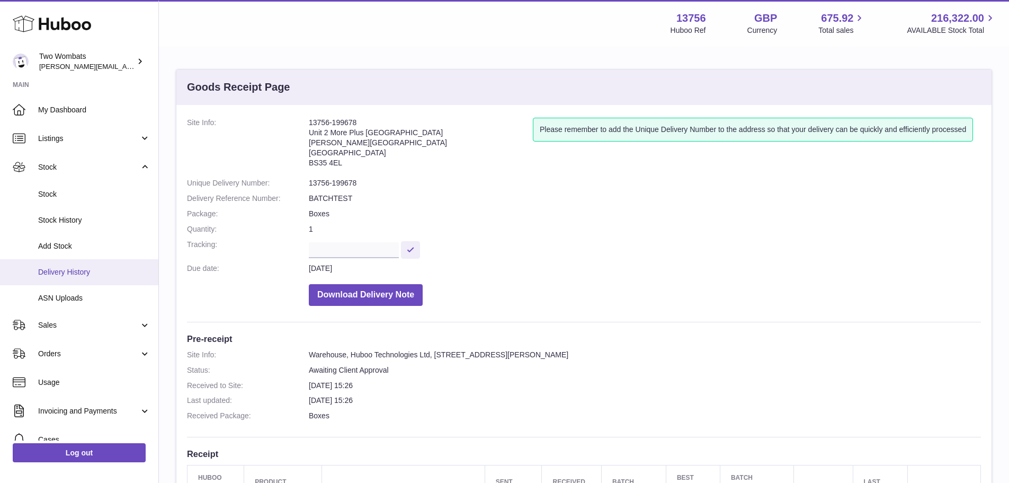
click at [114, 264] on link "Delivery History" at bounding box center [79, 272] width 158 height 26
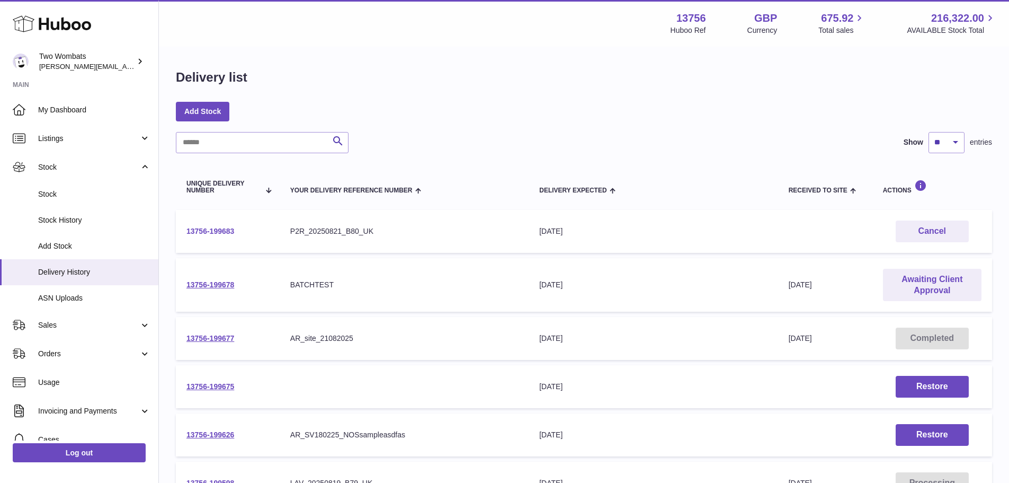
click at [196, 231] on link "13756-199683" at bounding box center [211, 231] width 48 height 8
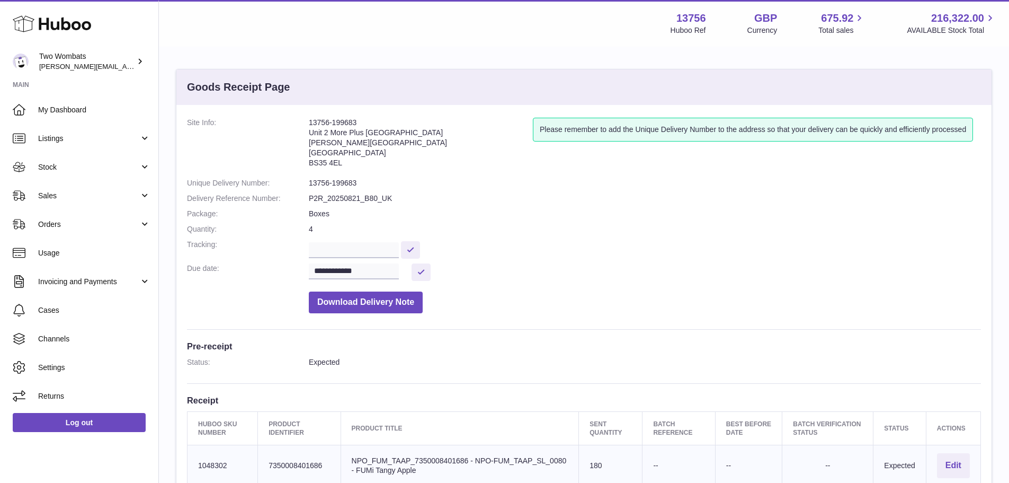
click at [608, 299] on dd "Download Delivery Note" at bounding box center [645, 299] width 672 height 27
click at [54, 163] on span "Stock" at bounding box center [88, 167] width 101 height 10
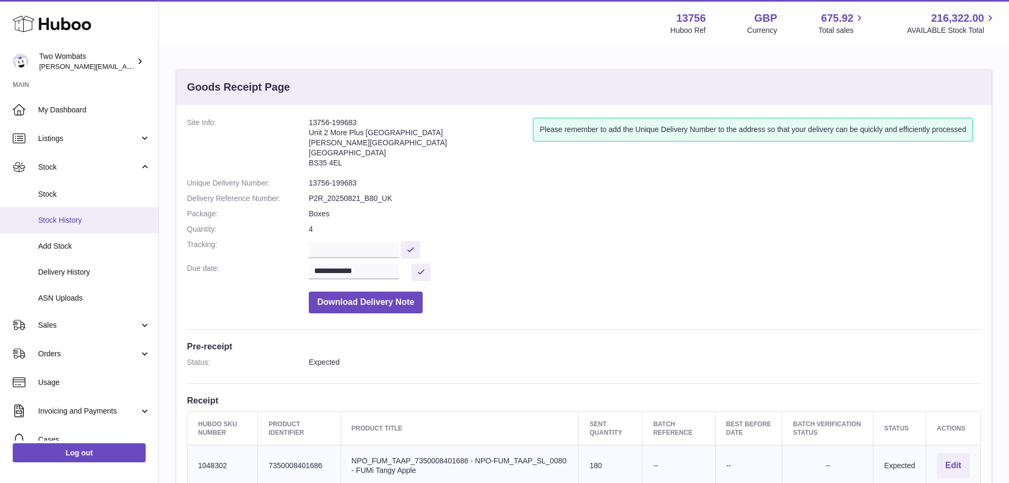
click at [72, 220] on span "Stock History" at bounding box center [94, 220] width 112 height 10
click at [58, 207] on link "Stock History" at bounding box center [79, 220] width 158 height 26
click at [61, 214] on link "Stock History" at bounding box center [79, 220] width 158 height 26
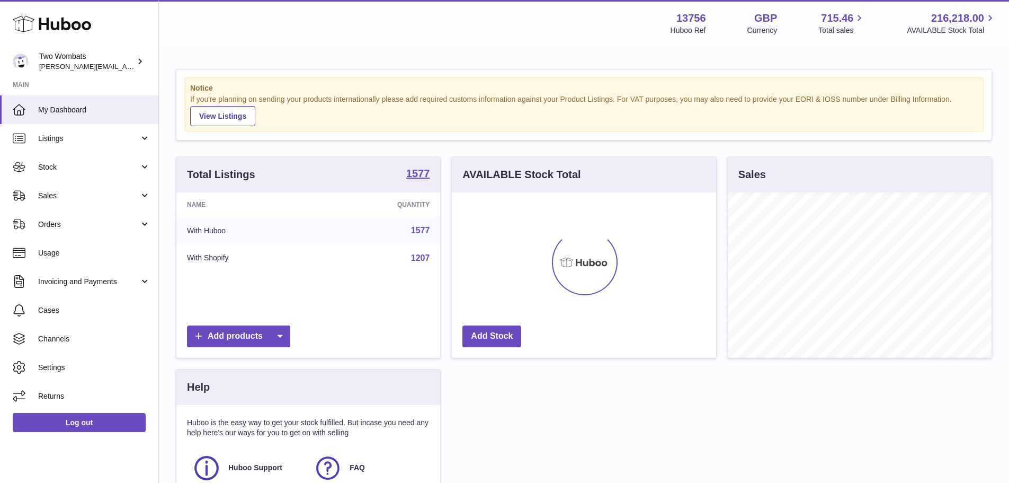
scroll to position [165, 264]
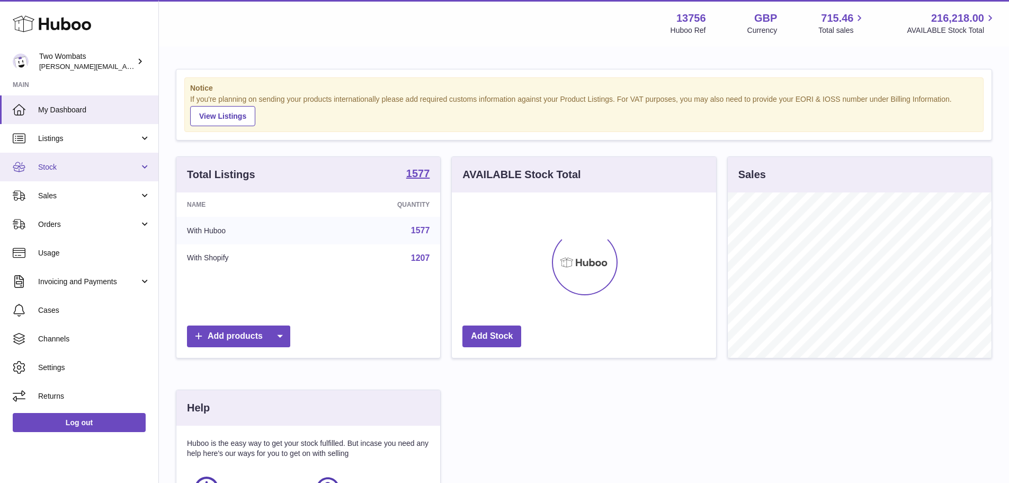
click at [92, 174] on link "Stock" at bounding box center [79, 167] width 158 height 29
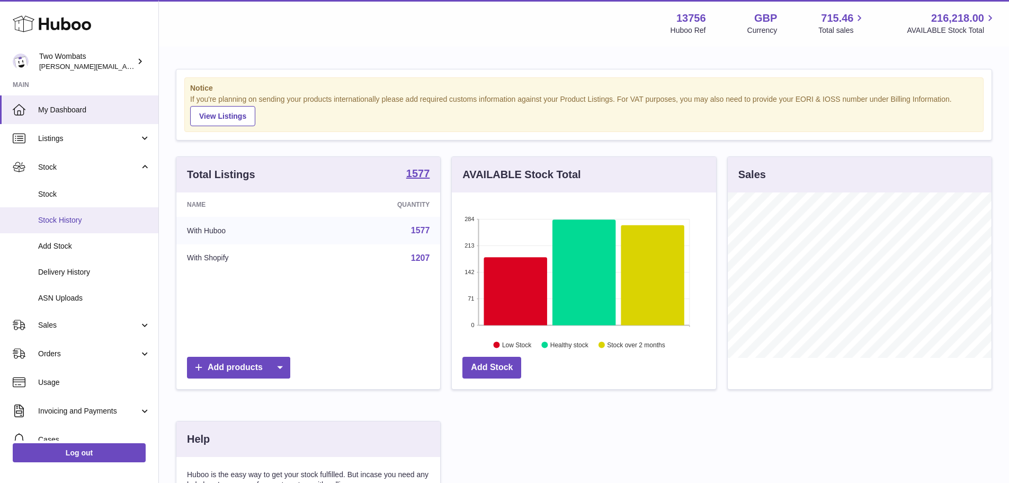
click at [90, 226] on link "Stock History" at bounding box center [79, 220] width 158 height 26
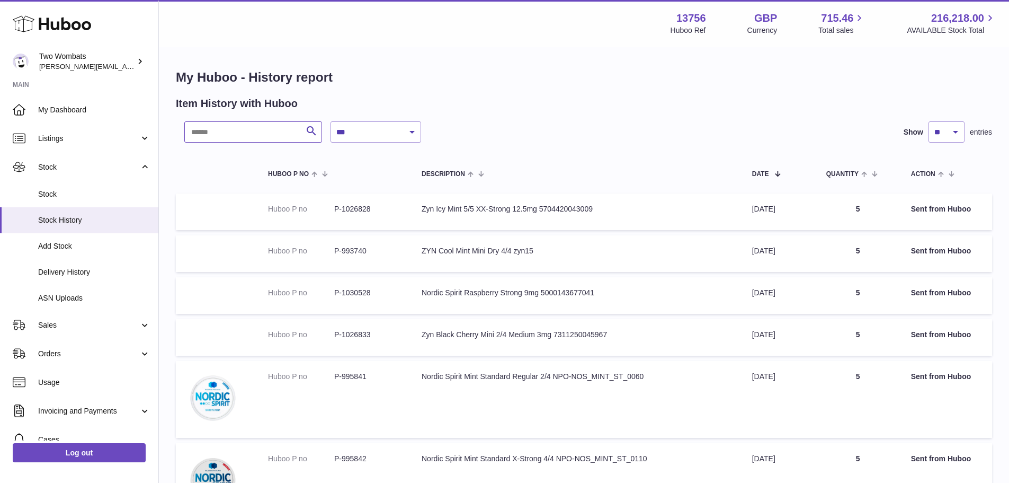
click at [260, 129] on input "text" at bounding box center [253, 131] width 138 height 21
paste input "******"
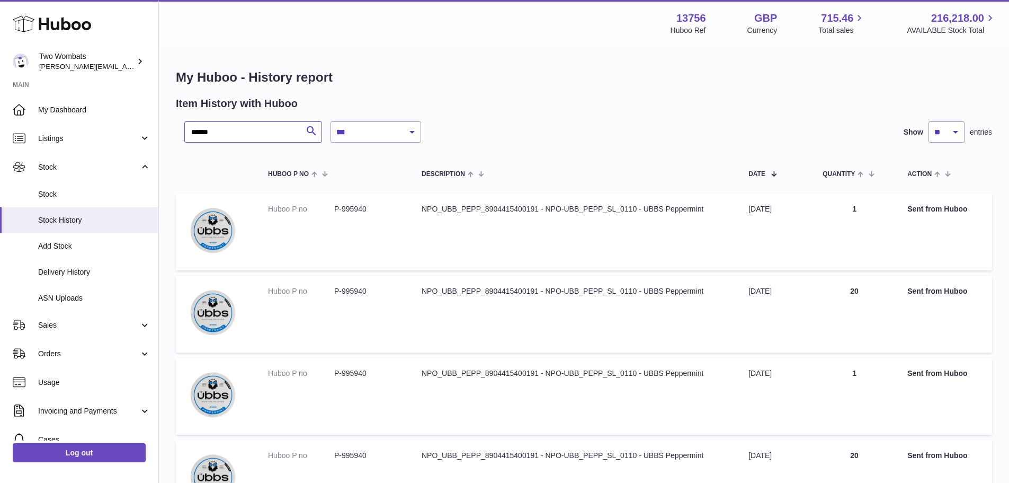
type input "******"
click at [389, 138] on select "**********" at bounding box center [376, 131] width 91 height 21
select select "*"
click at [331, 121] on select "**********" at bounding box center [376, 131] width 91 height 21
drag, startPoint x: 752, startPoint y: 211, endPoint x: 801, endPoint y: 208, distance: 48.9
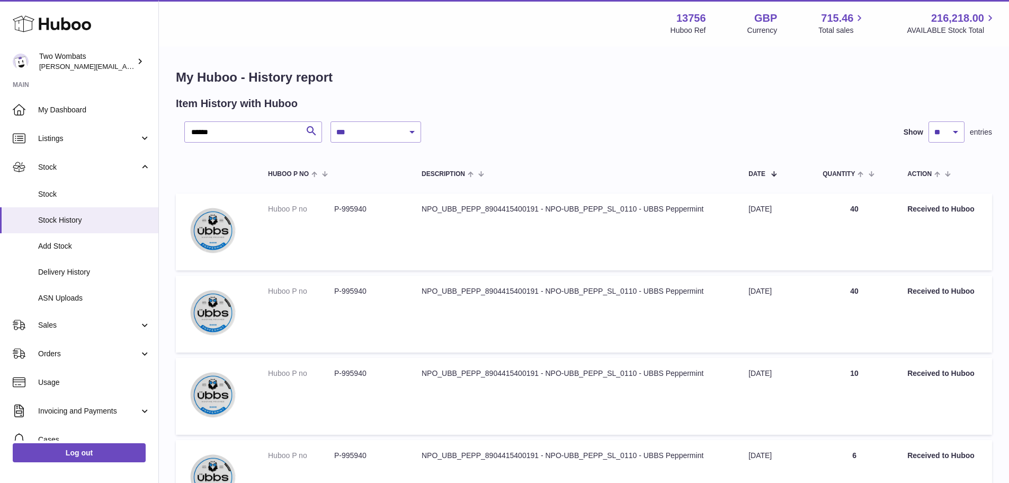
click at [801, 208] on td "Date 5th Mar 2025" at bounding box center [775, 231] width 74 height 77
click at [802, 208] on td "Date 5th Mar 2025" at bounding box center [775, 231] width 74 height 77
drag, startPoint x: 749, startPoint y: 214, endPoint x: 799, endPoint y: 207, distance: 50.2
click at [799, 207] on td "Date 5th Mar 2025" at bounding box center [775, 231] width 74 height 77
drag, startPoint x: 853, startPoint y: 208, endPoint x: 860, endPoint y: 212, distance: 7.8
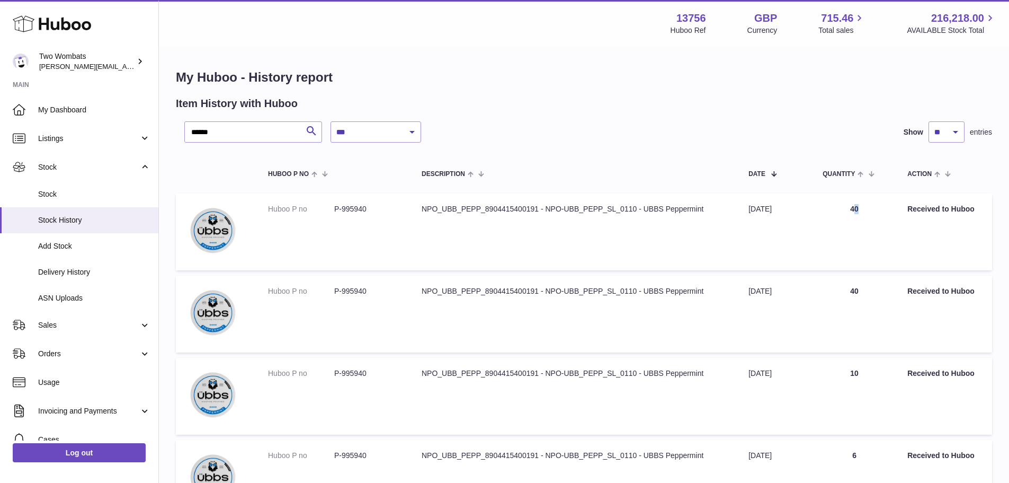
click at [860, 212] on td "Quantity 40" at bounding box center [854, 231] width 85 height 77
click at [862, 210] on td "Quantity 40" at bounding box center [854, 231] width 85 height 77
drag, startPoint x: 863, startPoint y: 210, endPoint x: 846, endPoint y: 211, distance: 17.0
click at [846, 211] on td "Quantity 40" at bounding box center [854, 231] width 85 height 77
drag, startPoint x: 869, startPoint y: 296, endPoint x: 838, endPoint y: 296, distance: 30.2
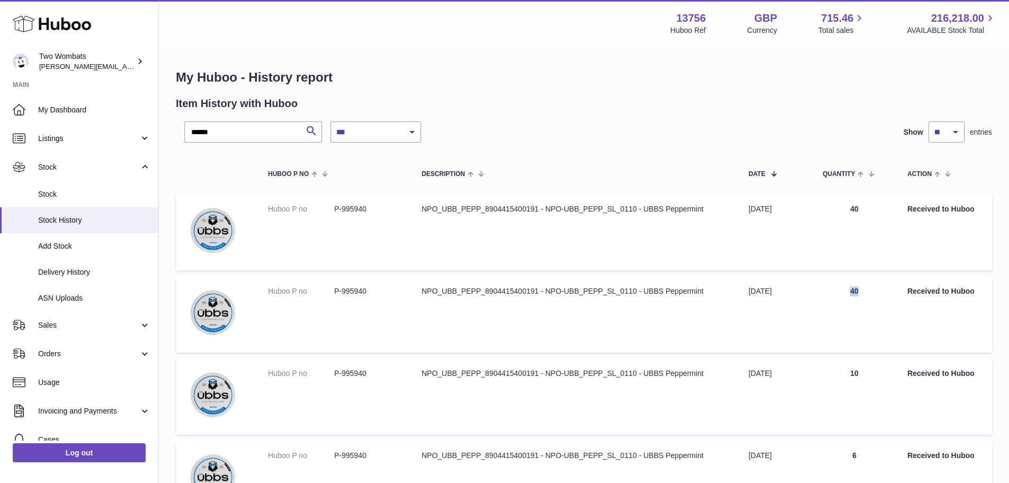
click at [838, 296] on td "Quantity 40" at bounding box center [854, 314] width 85 height 77
drag, startPoint x: 746, startPoint y: 289, endPoint x: 829, endPoint y: 294, distance: 83.4
click at [816, 293] on tr "Huboo P no P-995940 Description NPO_UBB_PEPP_8904415400191 - NPO-UBB_PEPP_SL_01…" at bounding box center [584, 314] width 817 height 77
click at [844, 293] on td "Quantity 40" at bounding box center [854, 314] width 85 height 77
drag, startPoint x: 848, startPoint y: 290, endPoint x: 863, endPoint y: 293, distance: 15.5
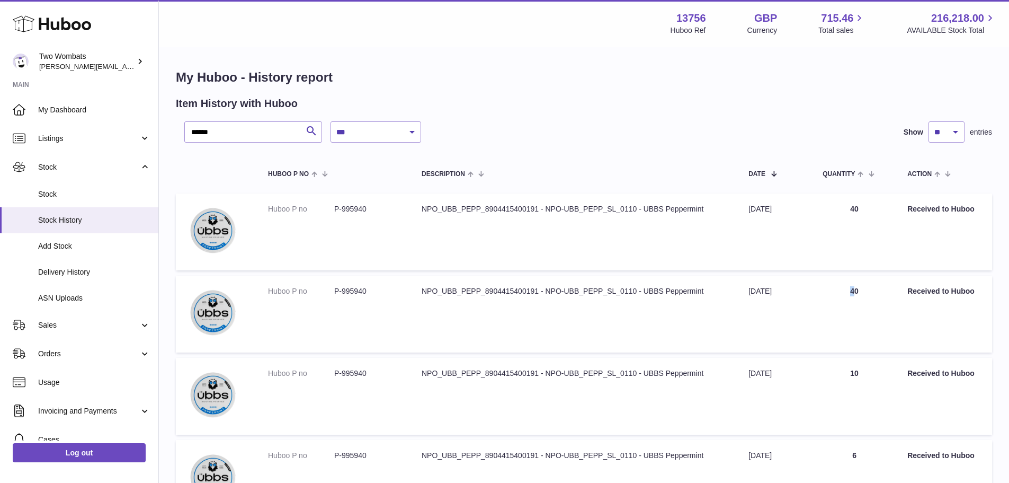
click at [857, 293] on td "Quantity 40" at bounding box center [854, 314] width 85 height 77
click at [867, 291] on td "Quantity 40" at bounding box center [854, 314] width 85 height 77
click at [64, 266] on link "Delivery History" at bounding box center [79, 272] width 158 height 26
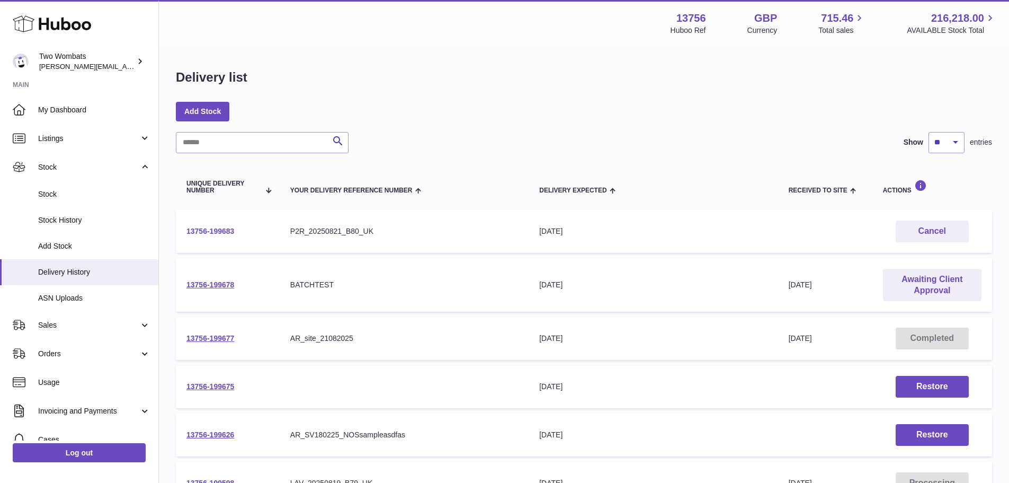
click at [226, 229] on link "13756-199683" at bounding box center [211, 231] width 48 height 8
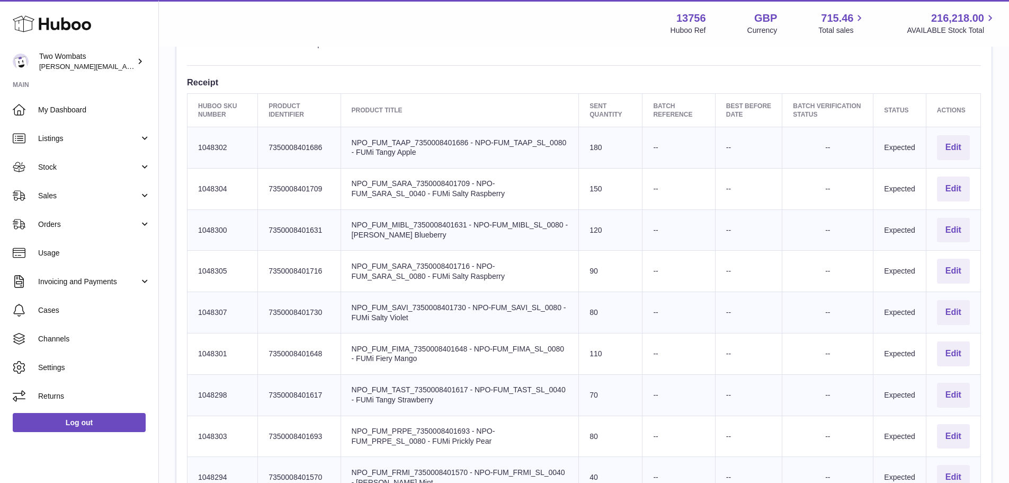
scroll to position [53, 0]
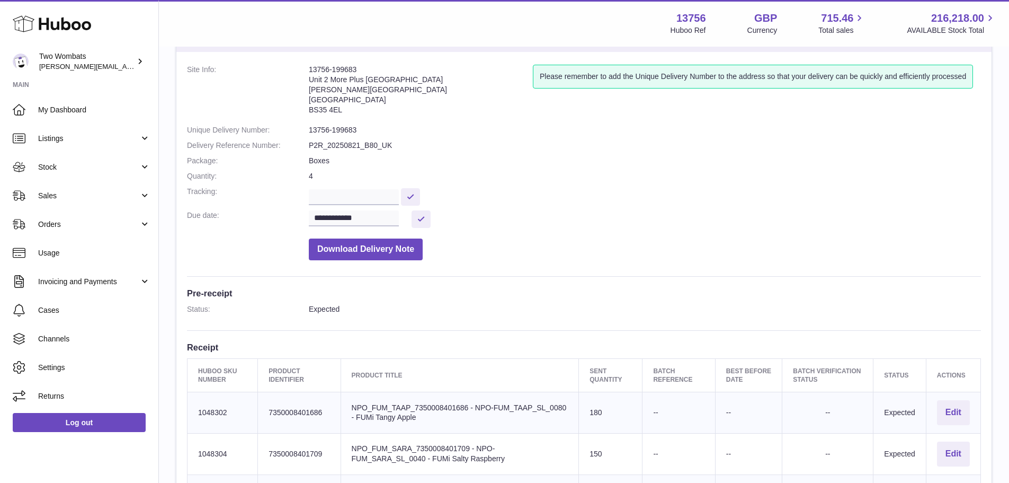
click at [215, 412] on td "Huboo SKU Number 1048302" at bounding box center [223, 412] width 70 height 41
click at [215, 418] on td "Huboo SKU Number 1048302" at bounding box center [223, 412] width 70 height 41
click at [215, 415] on td "Huboo SKU Number 1048302" at bounding box center [223, 412] width 70 height 41
copy td "1048302"
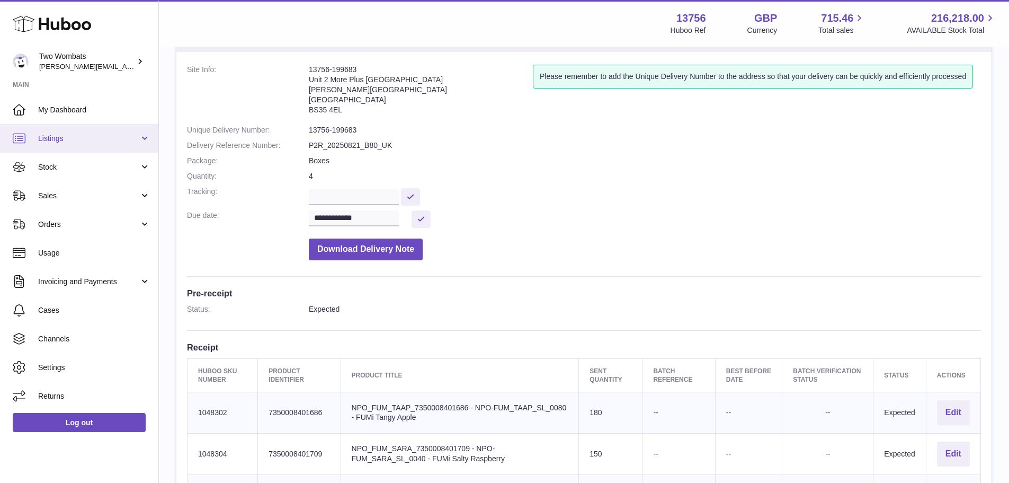
click at [57, 143] on span "Listings" at bounding box center [88, 139] width 101 height 10
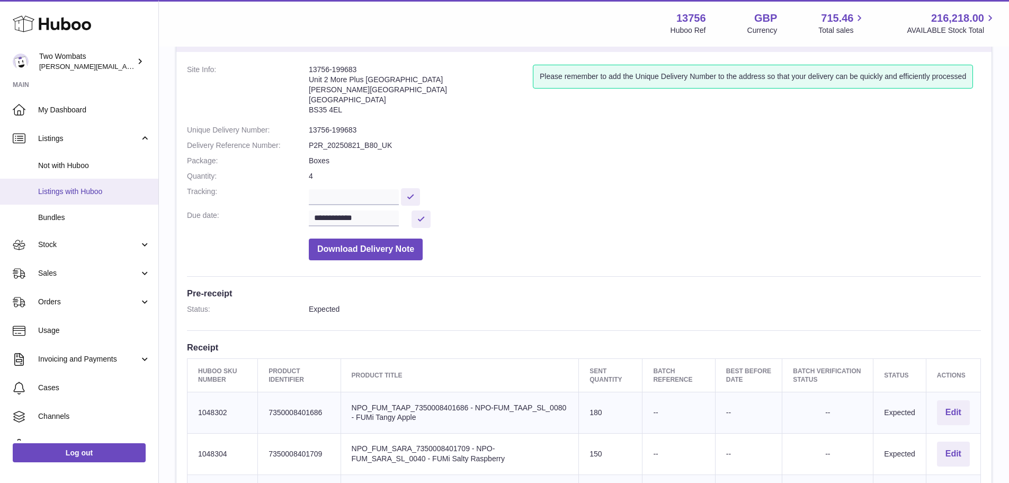
click at [71, 196] on span "Listings with Huboo" at bounding box center [94, 192] width 112 height 10
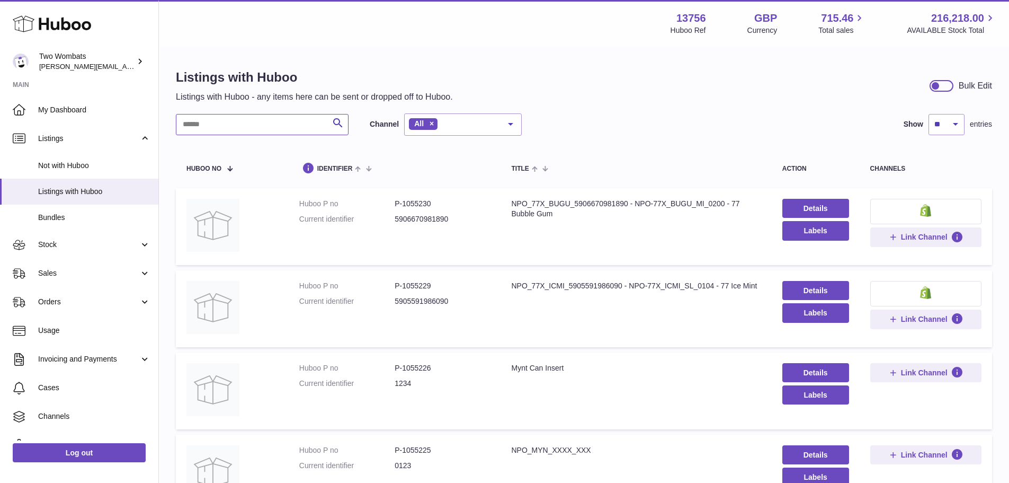
click at [274, 118] on input "text" at bounding box center [262, 124] width 173 height 21
paste input "*******"
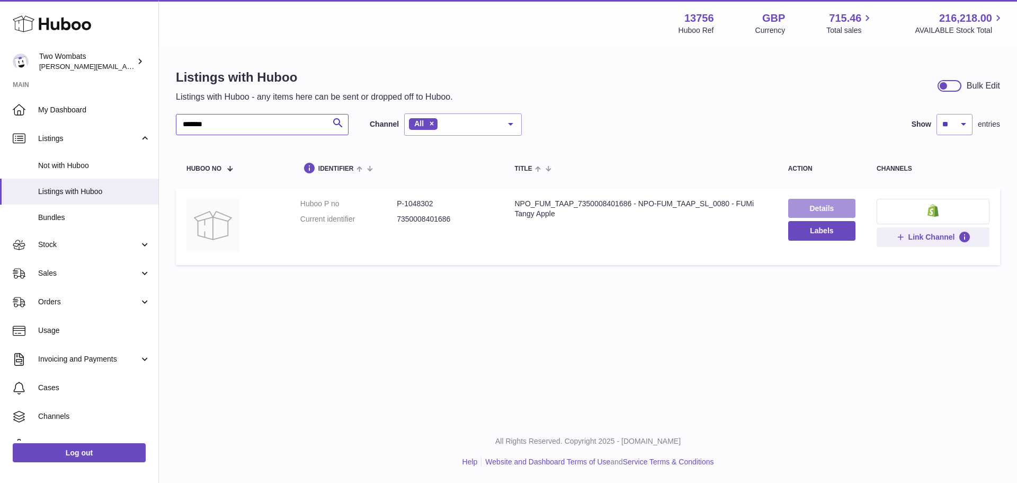
type input "*******"
click at [797, 212] on link "Details" at bounding box center [821, 208] width 67 height 19
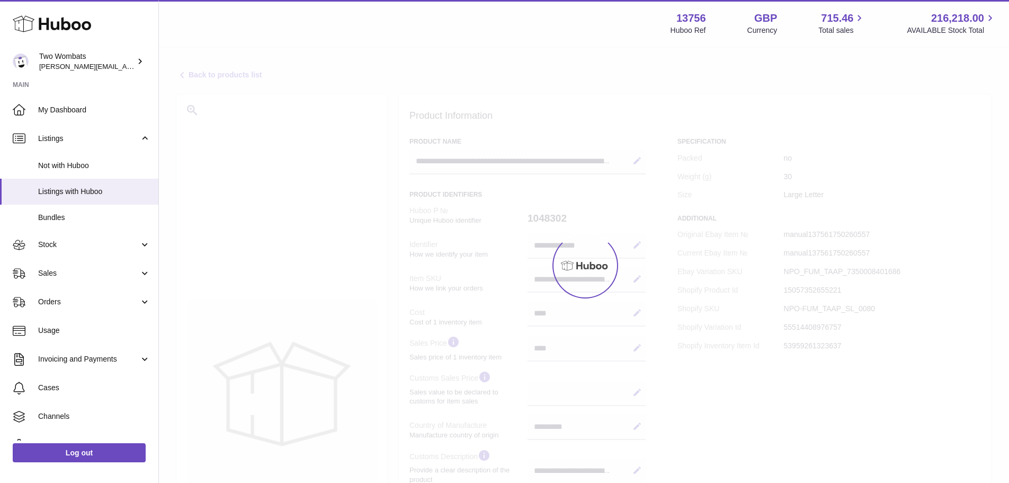
select select "***"
select select "****"
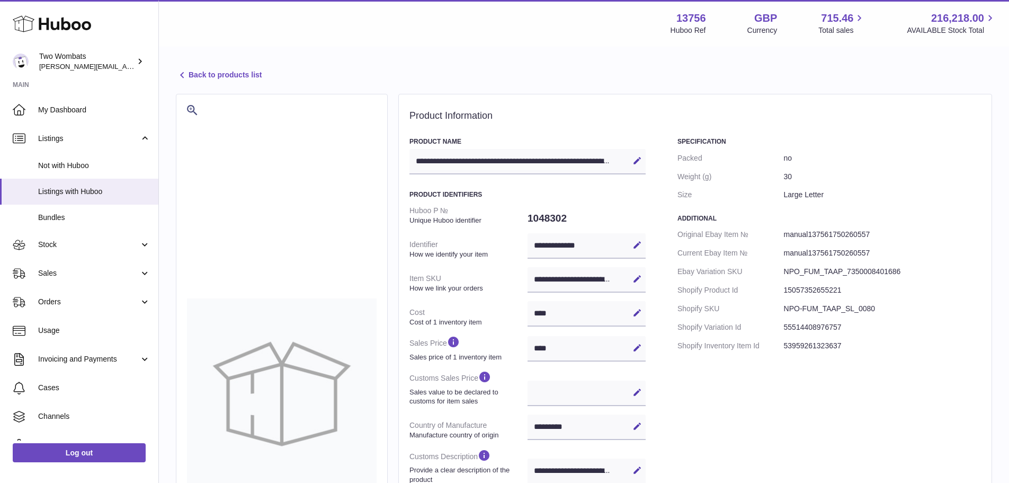
scroll to position [265, 0]
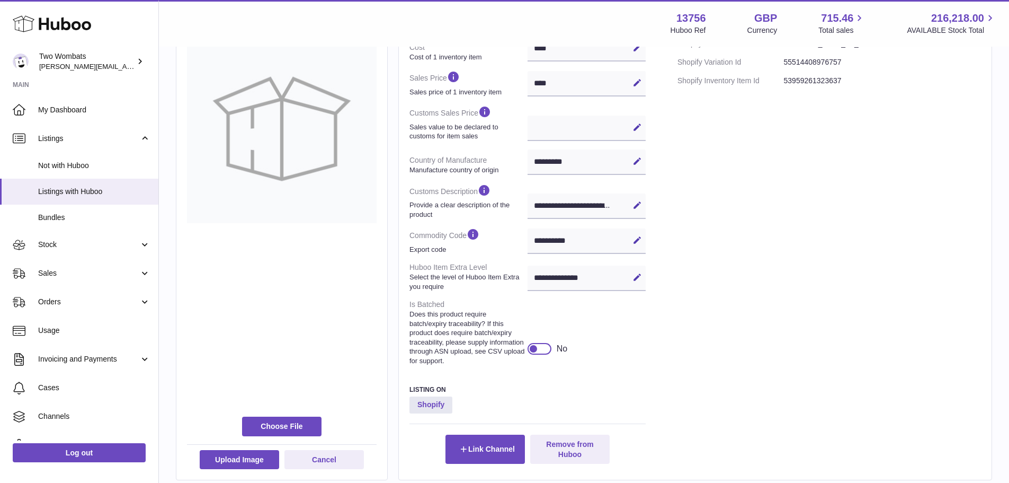
click at [760, 318] on div "Specification Packed no Weight (g) 30 Size Large Letter Additional Original Eba…" at bounding box center [830, 167] width 304 height 591
